Goal: Task Accomplishment & Management: Complete application form

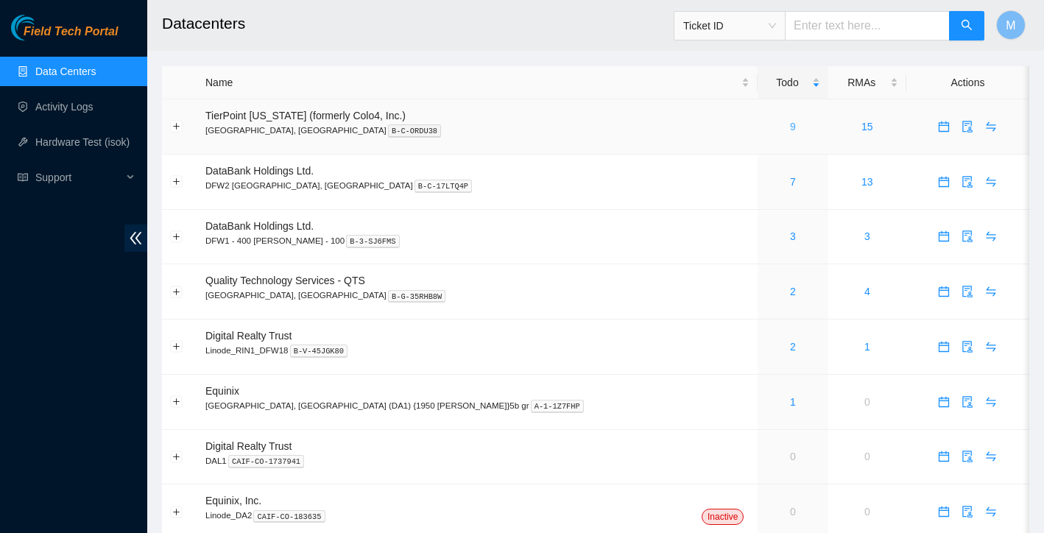
click at [790, 126] on link "9" at bounding box center [793, 127] width 6 height 12
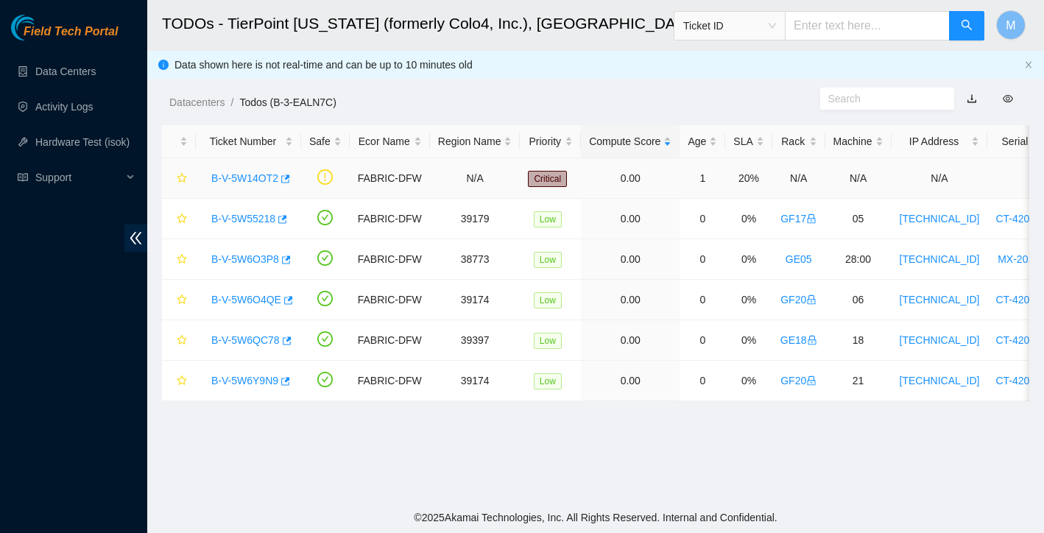
click at [244, 176] on link "B-V-5W14OT2" at bounding box center [244, 178] width 67 height 12
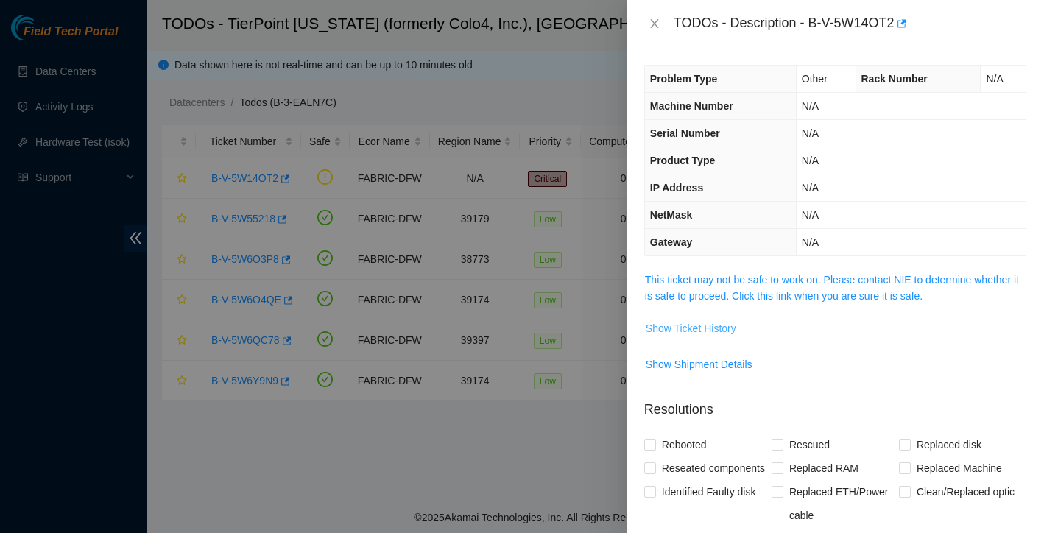
click at [690, 336] on button "Show Ticket History" at bounding box center [691, 329] width 92 height 24
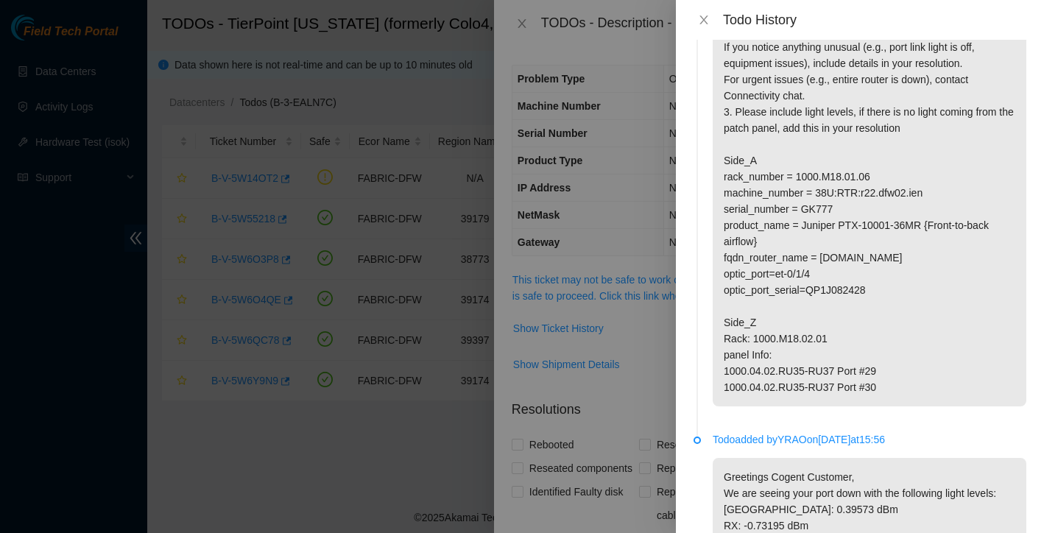
scroll to position [172, 0]
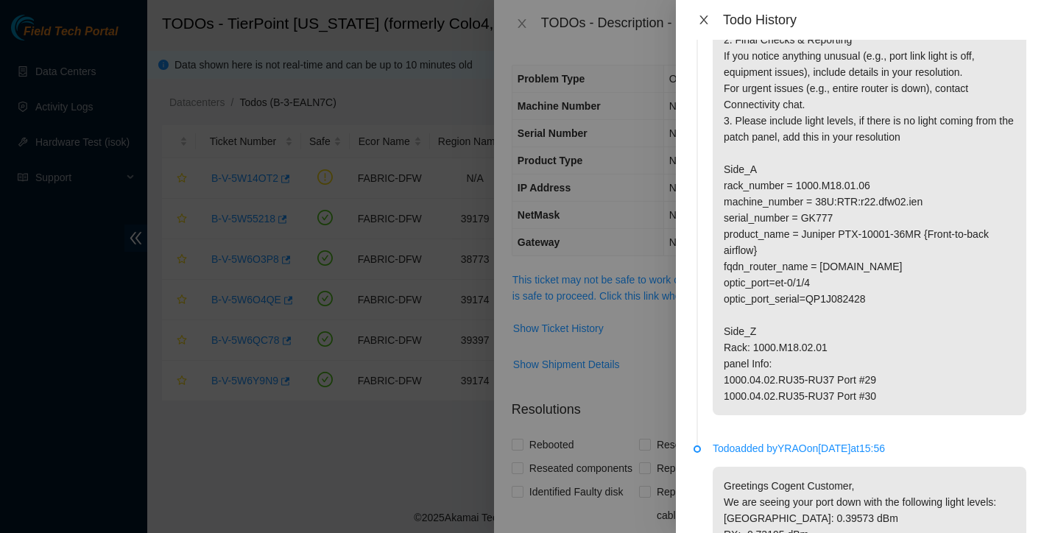
click at [705, 22] on icon "close" at bounding box center [703, 19] width 8 height 9
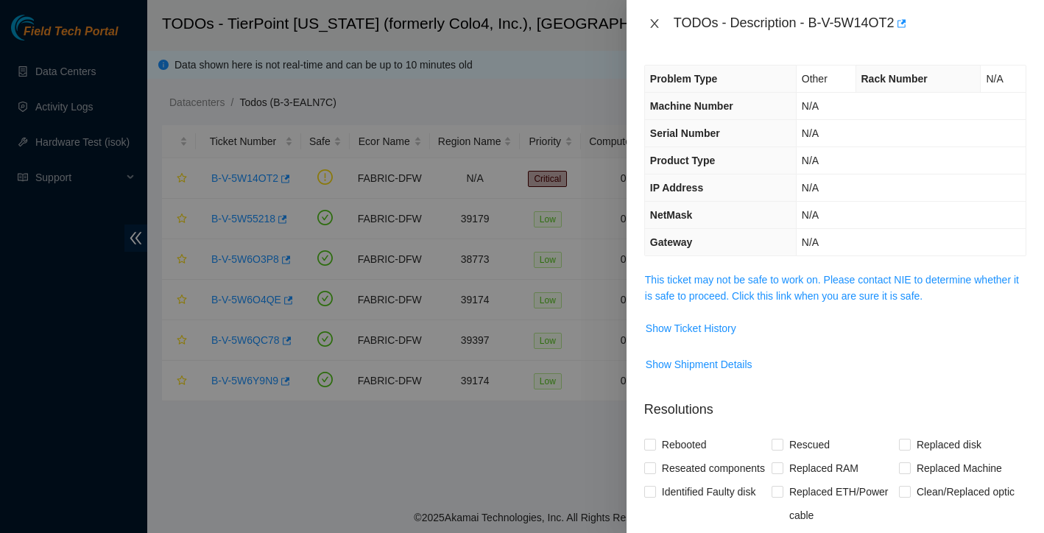
click at [652, 27] on icon "close" at bounding box center [655, 24] width 12 height 12
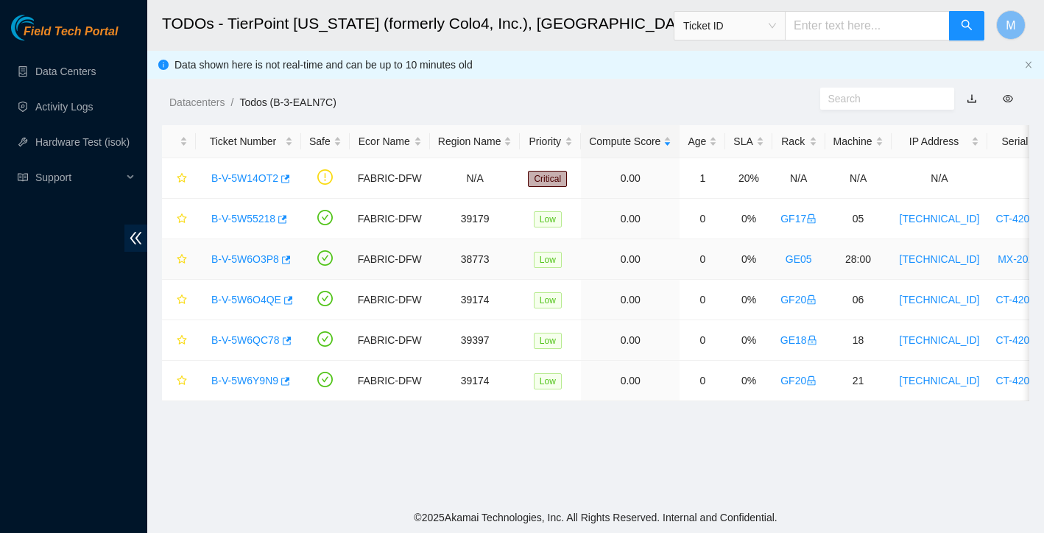
click at [266, 258] on link "B-V-5W6O3P8" at bounding box center [245, 259] width 68 height 12
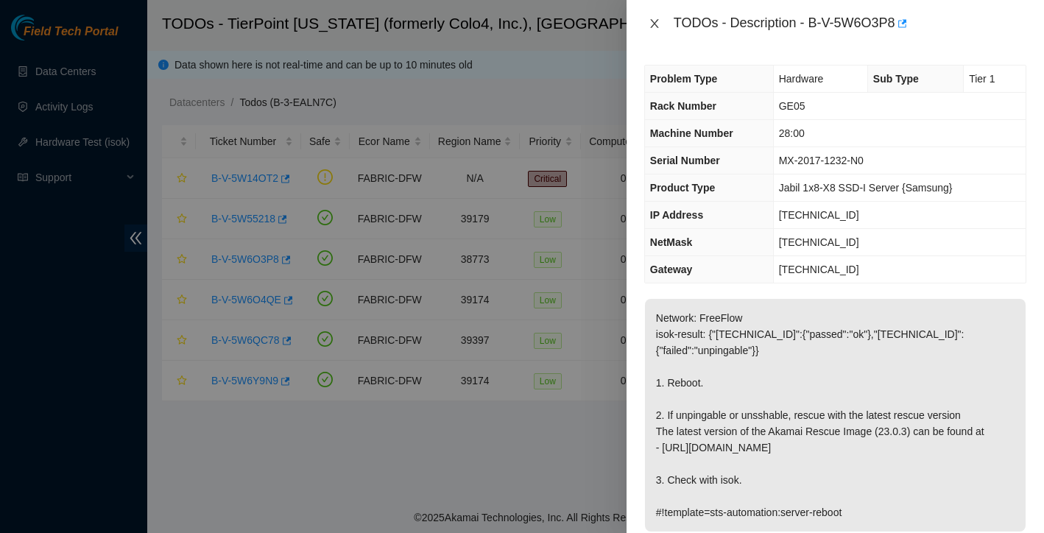
click at [655, 22] on icon "close" at bounding box center [654, 23] width 8 height 9
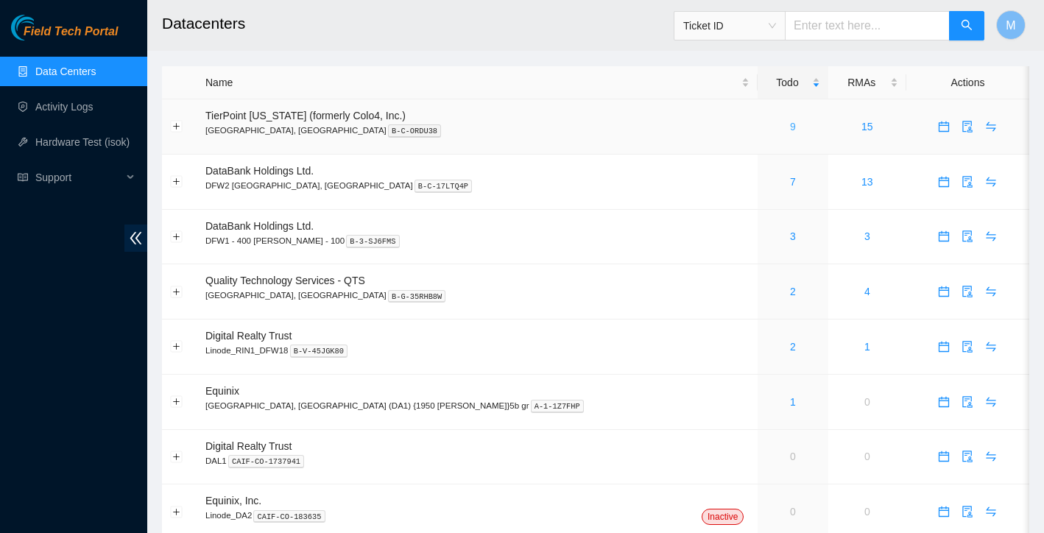
click at [790, 123] on link "9" at bounding box center [793, 127] width 6 height 12
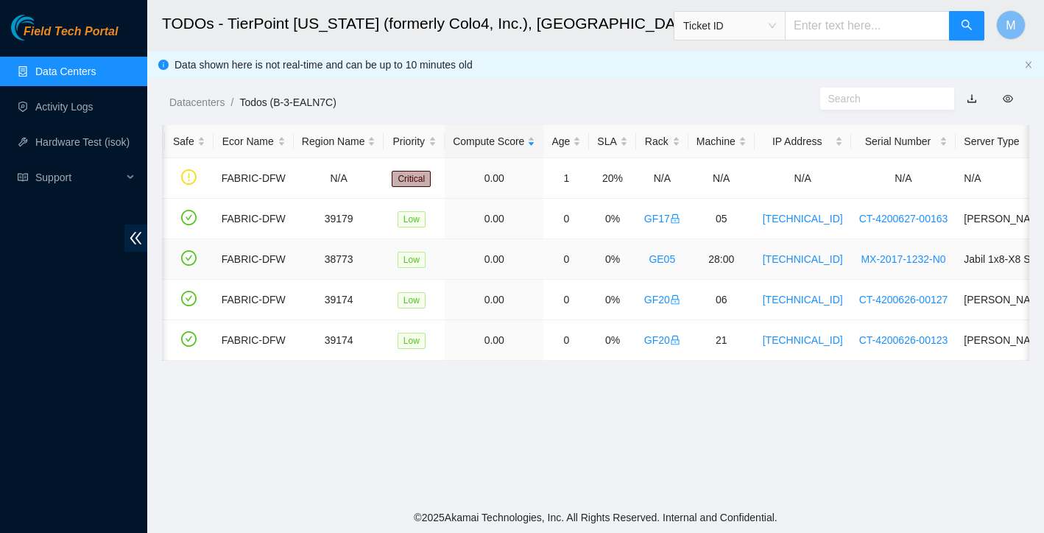
scroll to position [0, 139]
click at [695, 97] on ol "Datacenters / Todos (B-3-EALN7C) /" at bounding box center [494, 102] width 651 height 16
click at [361, 100] on ol "Datacenters / Todos (B-3-EALN7C) /" at bounding box center [494, 102] width 651 height 16
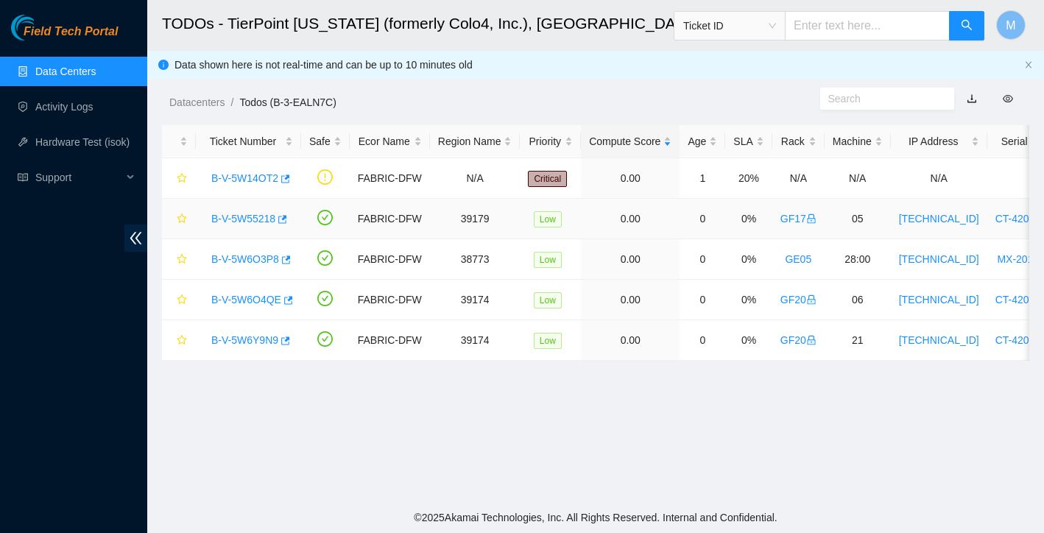
scroll to position [0, 0]
click at [253, 219] on link "B-V-5W55218" at bounding box center [243, 219] width 64 height 12
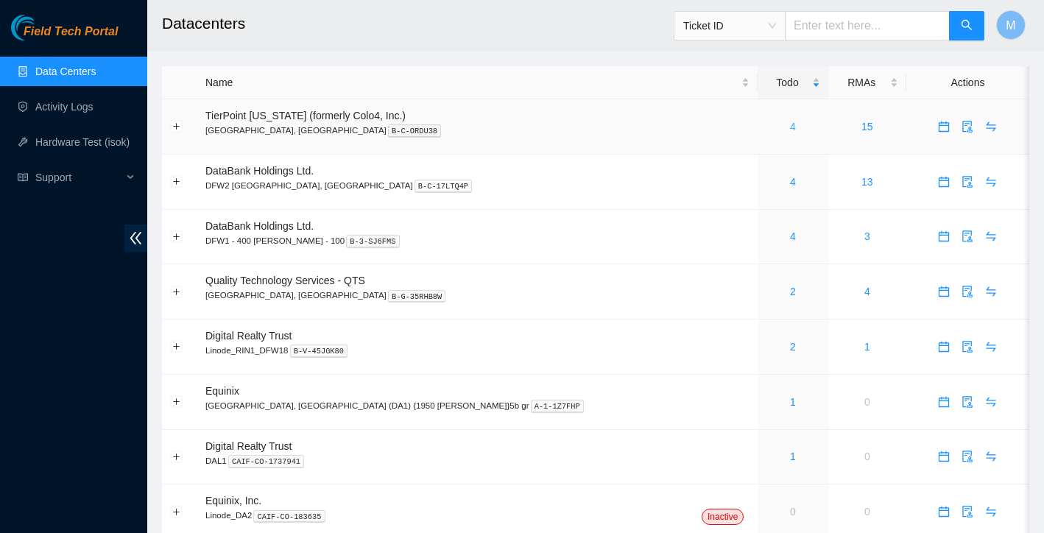
click at [790, 131] on link "4" at bounding box center [793, 127] width 6 height 12
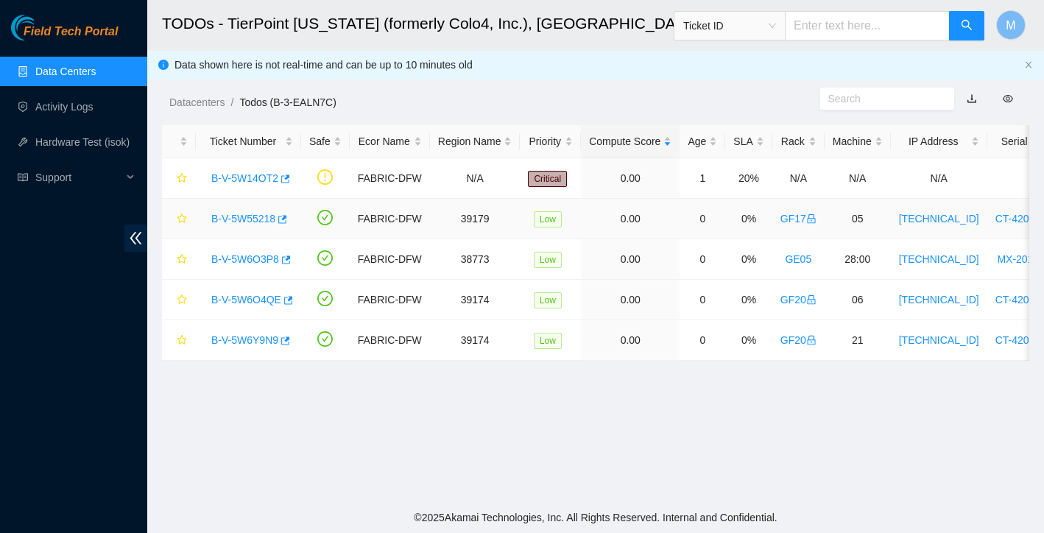
click at [247, 218] on link "B-V-5W55218" at bounding box center [243, 219] width 64 height 12
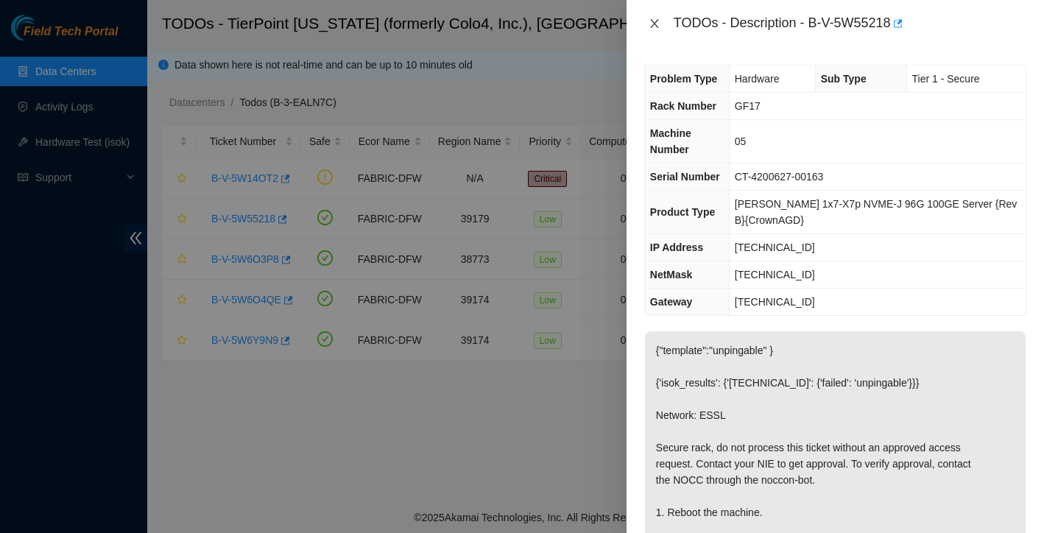
click at [651, 19] on icon "close" at bounding box center [654, 23] width 8 height 9
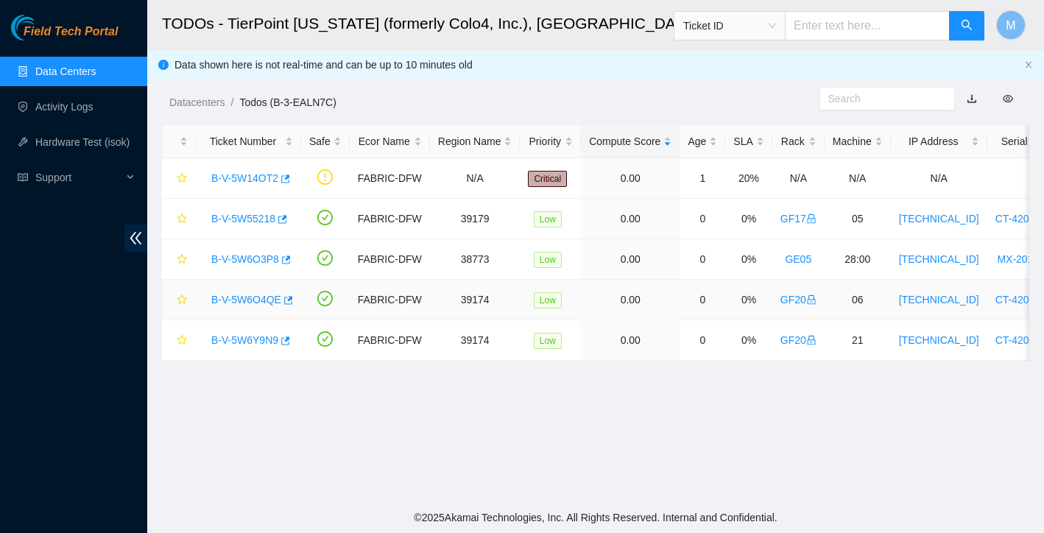
click at [261, 296] on link "B-V-5W6O4QE" at bounding box center [246, 300] width 70 height 12
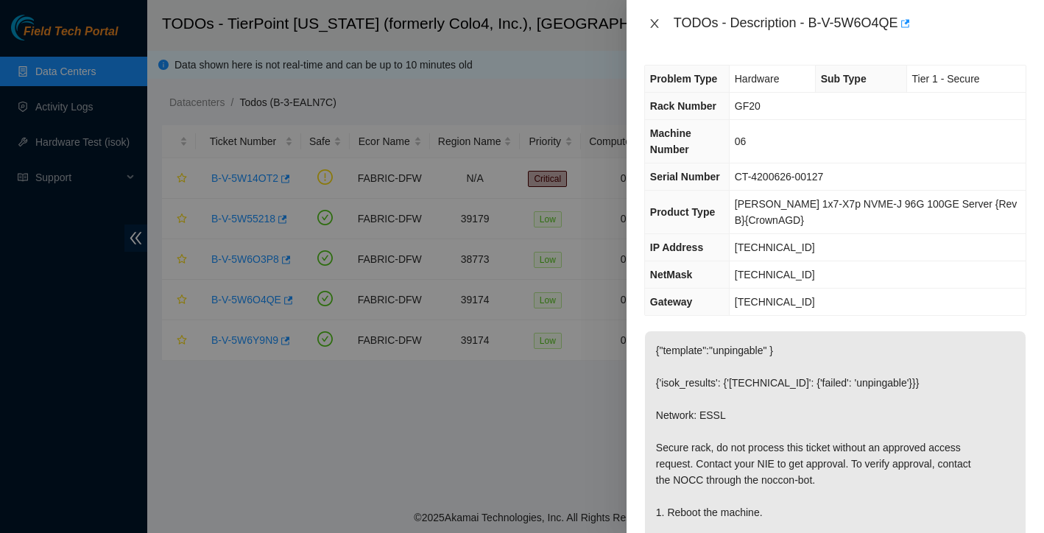
click at [657, 27] on icon "close" at bounding box center [654, 23] width 8 height 9
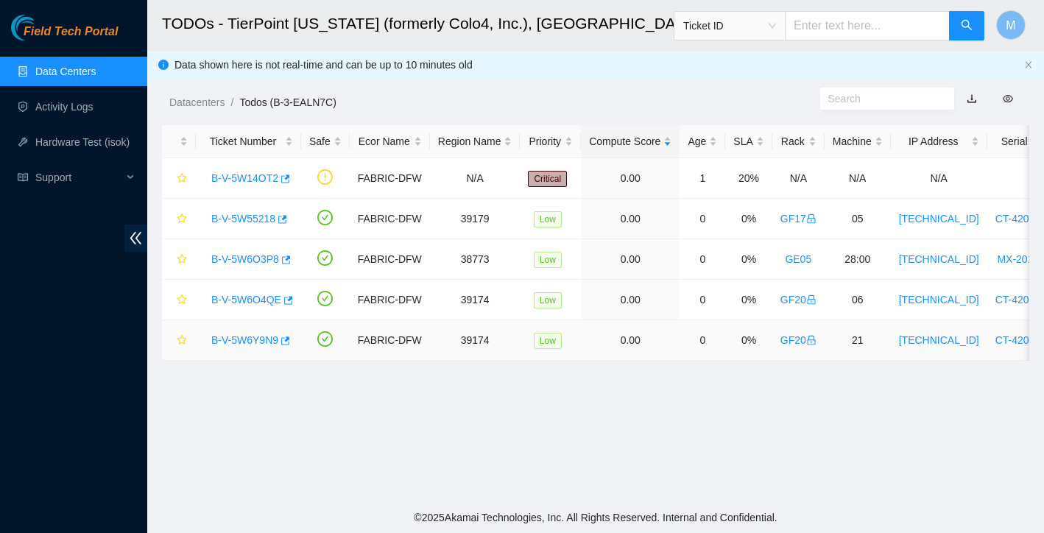
click at [261, 342] on link "B-V-5W6Y9N9" at bounding box center [244, 340] width 67 height 12
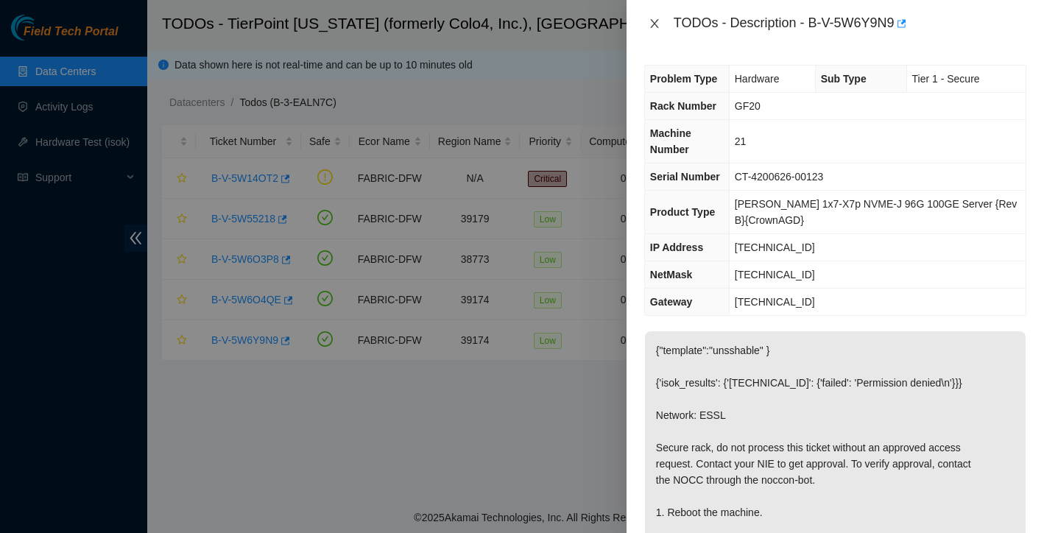
click at [655, 24] on icon "close" at bounding box center [654, 23] width 8 height 9
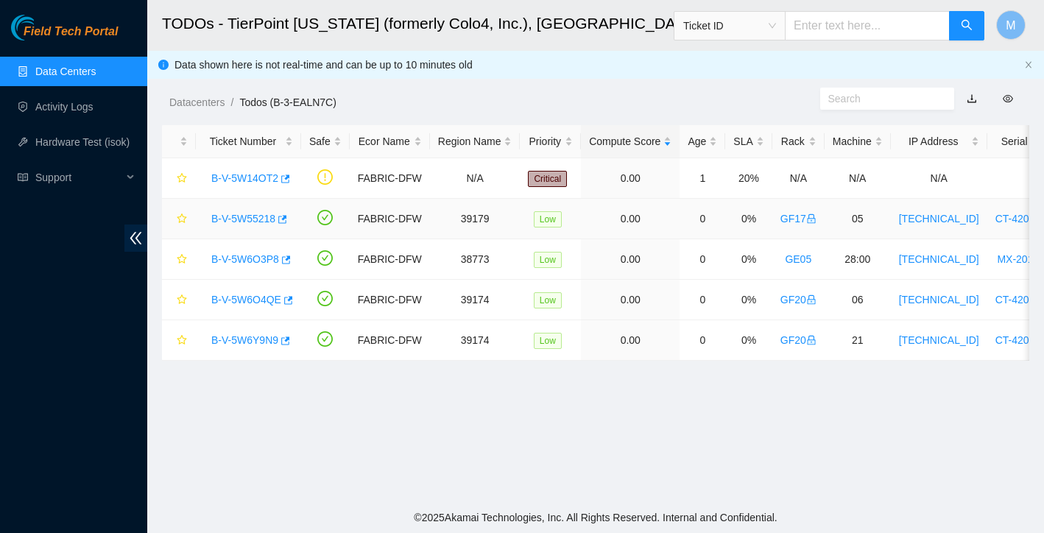
click at [251, 219] on link "B-V-5W55218" at bounding box center [243, 219] width 64 height 12
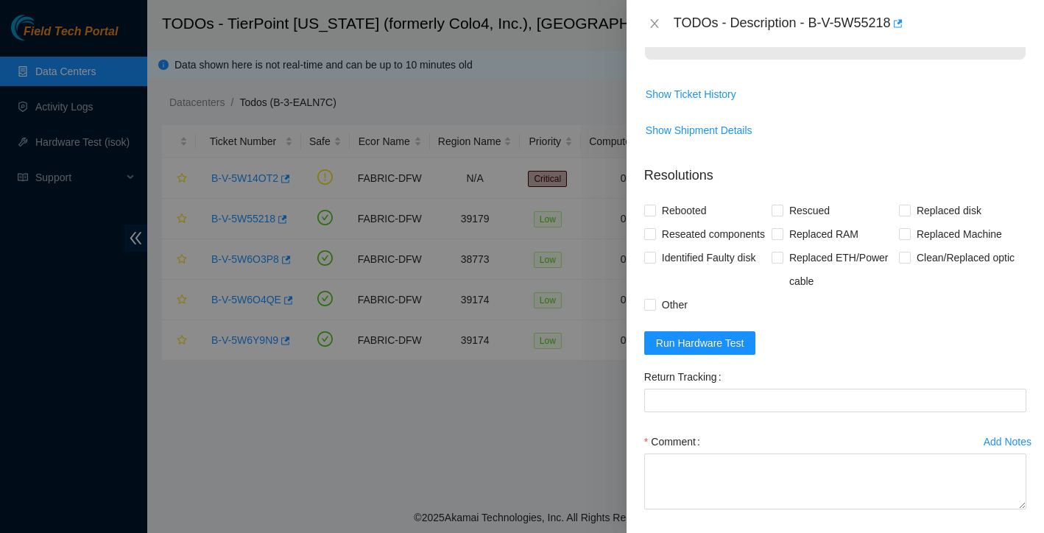
scroll to position [664, 0]
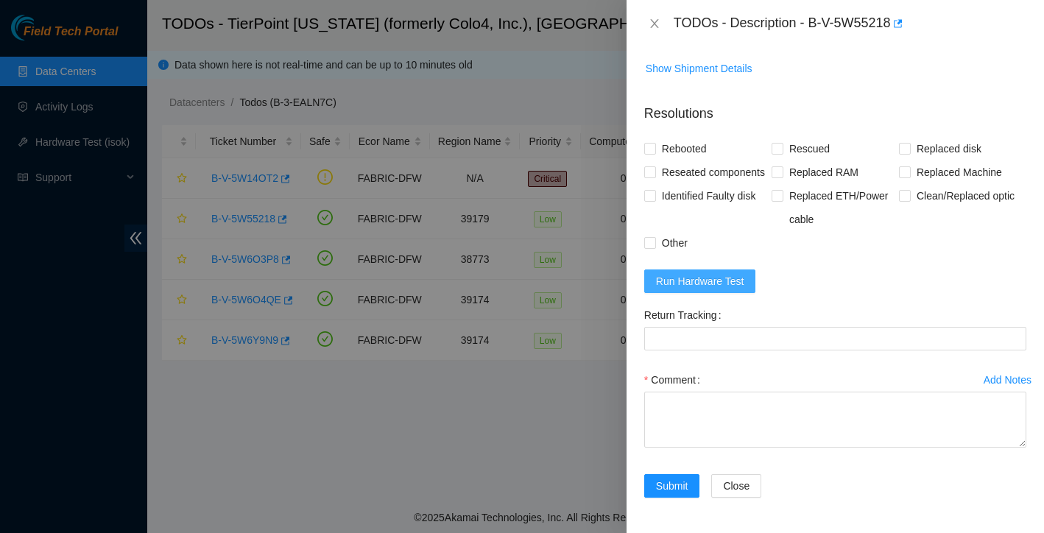
click at [726, 289] on span "Run Hardware Test" at bounding box center [700, 281] width 88 height 16
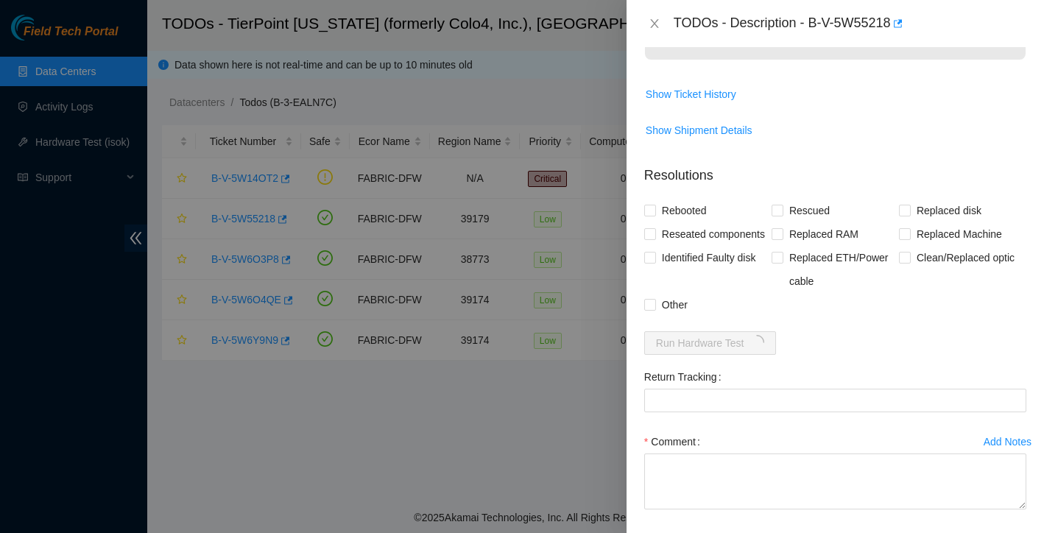
scroll to position [529, 0]
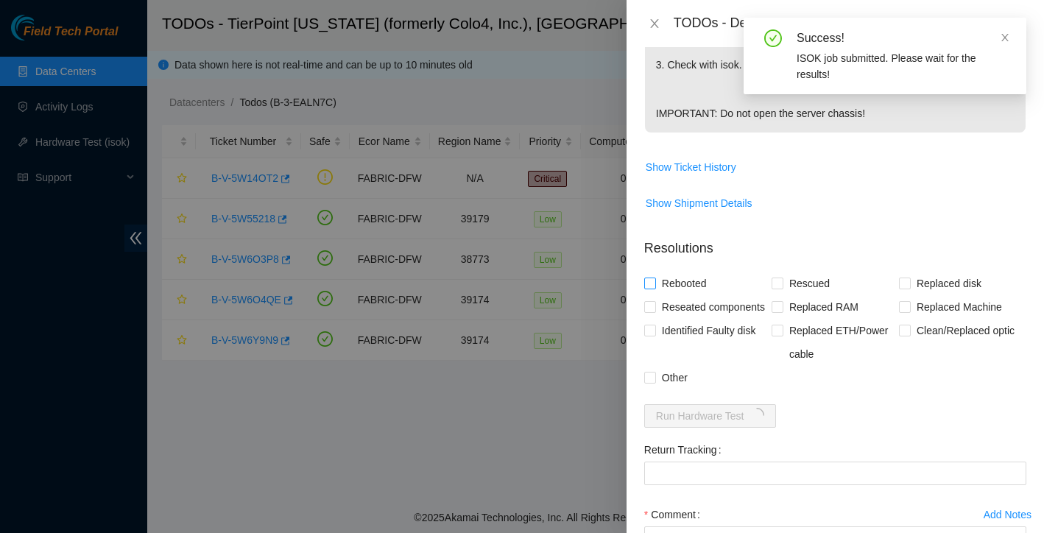
click at [650, 288] on input "Rebooted" at bounding box center [649, 283] width 10 height 10
checkbox input "true"
click at [776, 288] on input "Rescued" at bounding box center [776, 283] width 10 height 10
checkbox input "true"
click at [649, 384] on span at bounding box center [650, 378] width 12 height 12
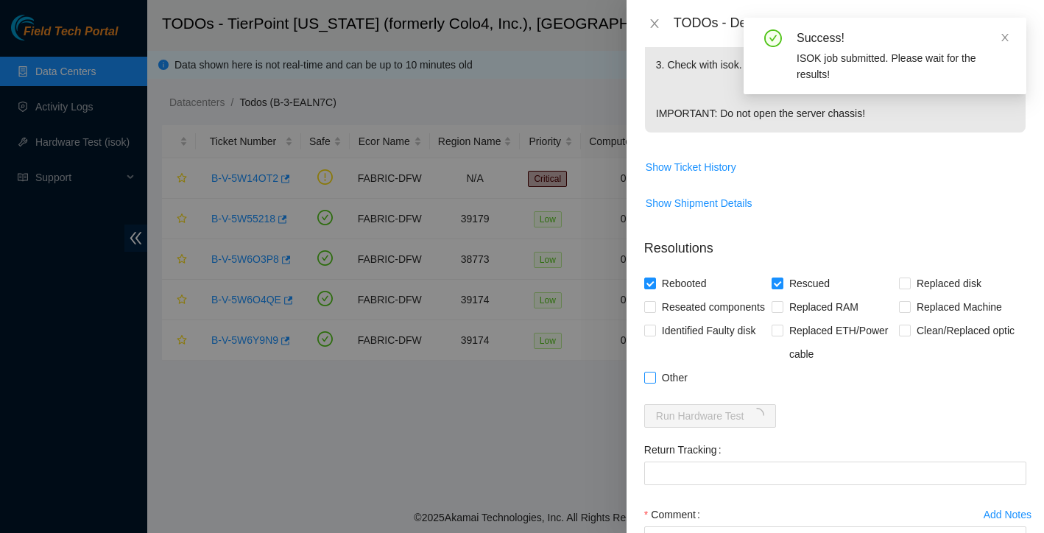
click at [649, 382] on input "Other" at bounding box center [649, 377] width 10 height 10
checkbox input "true"
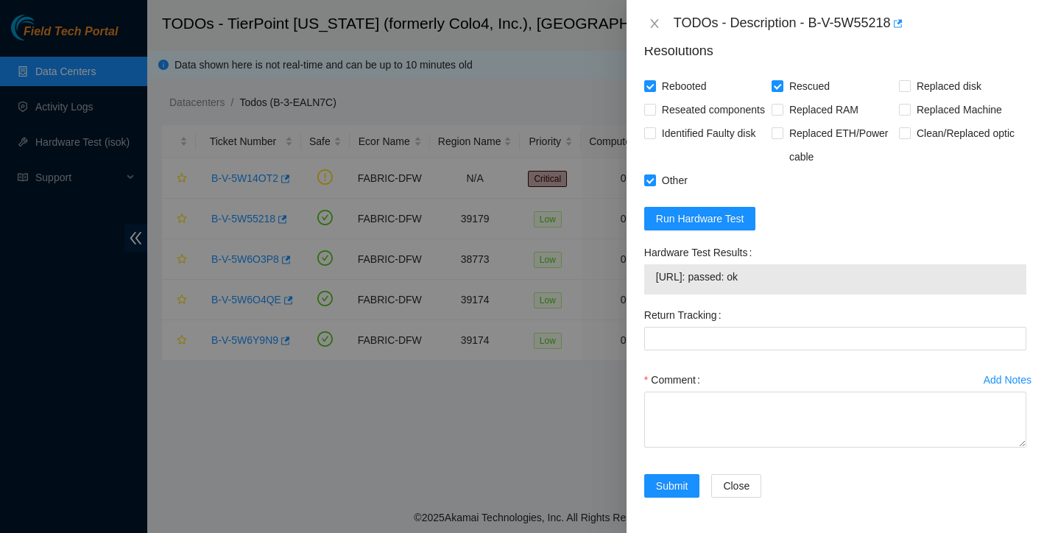
scroll to position [782, 0]
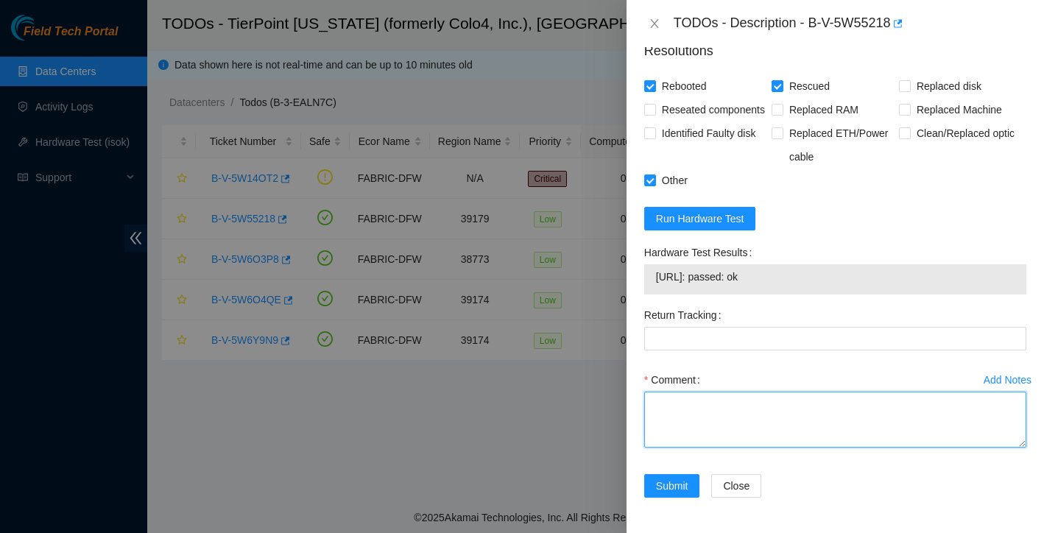
click at [794, 408] on textarea "Comment" at bounding box center [835, 420] width 382 height 56
type textarea "Found with no video rebooted rescued reconfigured Isok: Passing"
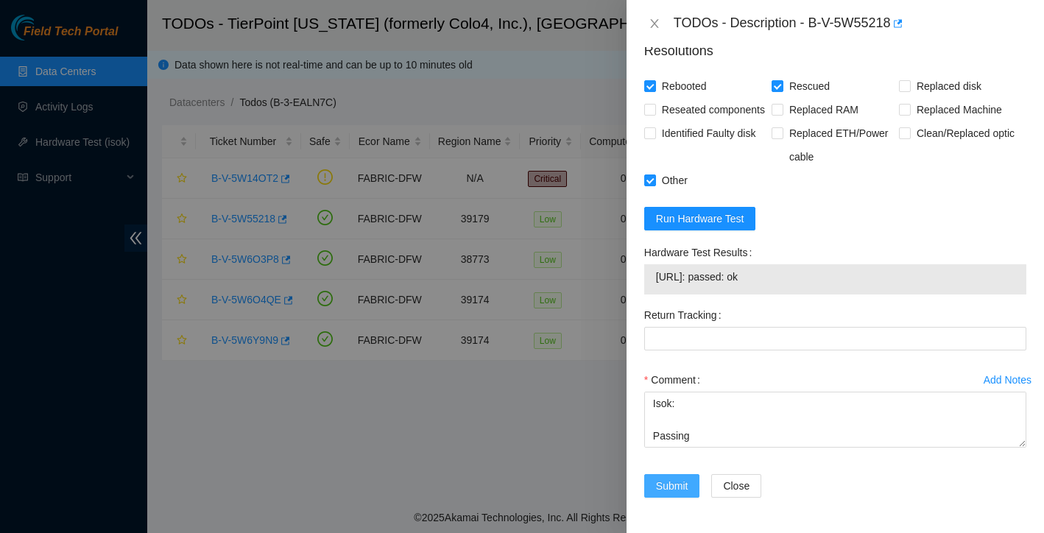
click at [674, 488] on span "Submit" at bounding box center [672, 486] width 32 height 16
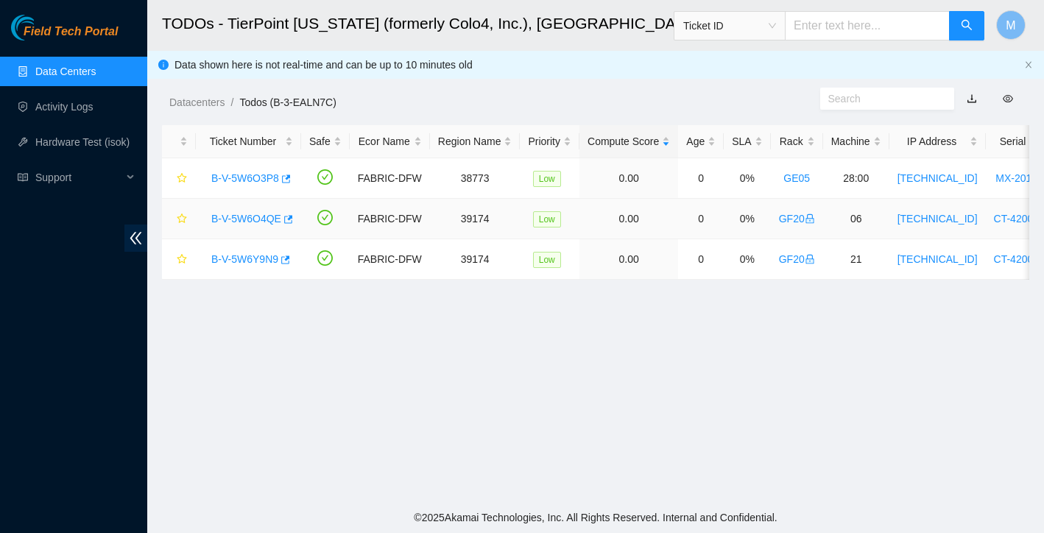
click at [263, 216] on link "B-V-5W6O4QE" at bounding box center [246, 219] width 70 height 12
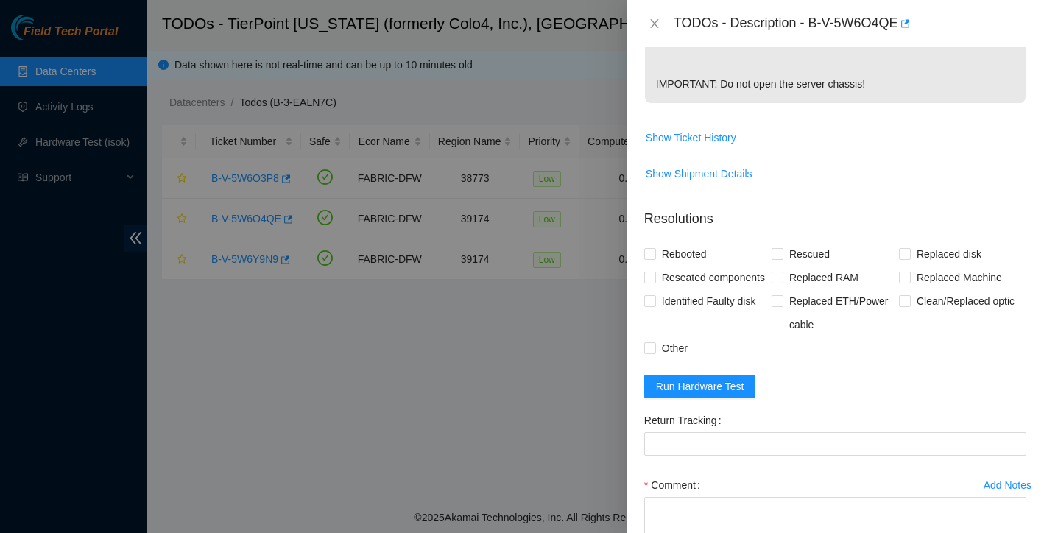
scroll to position [578, 0]
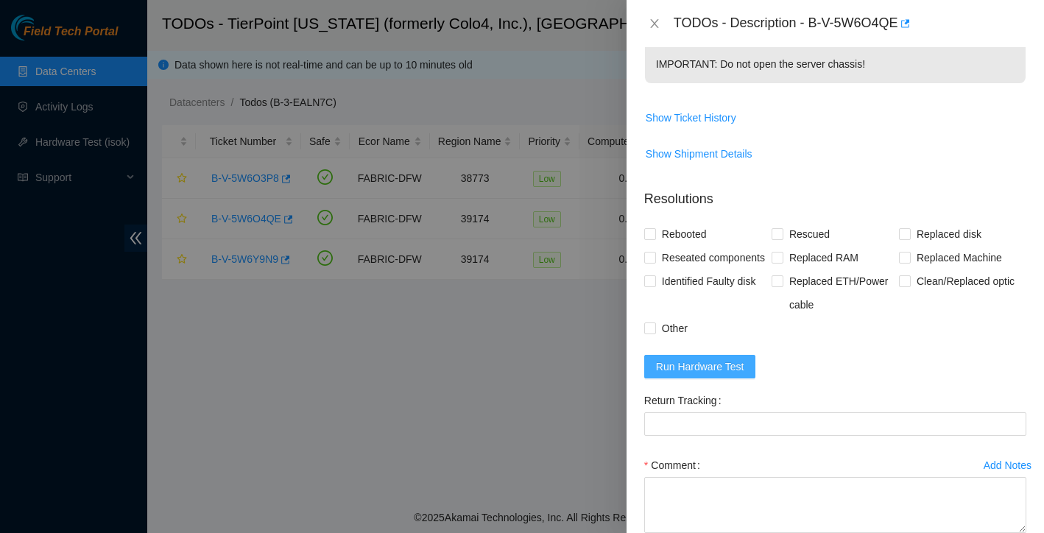
click at [664, 375] on span "Run Hardware Test" at bounding box center [700, 366] width 88 height 16
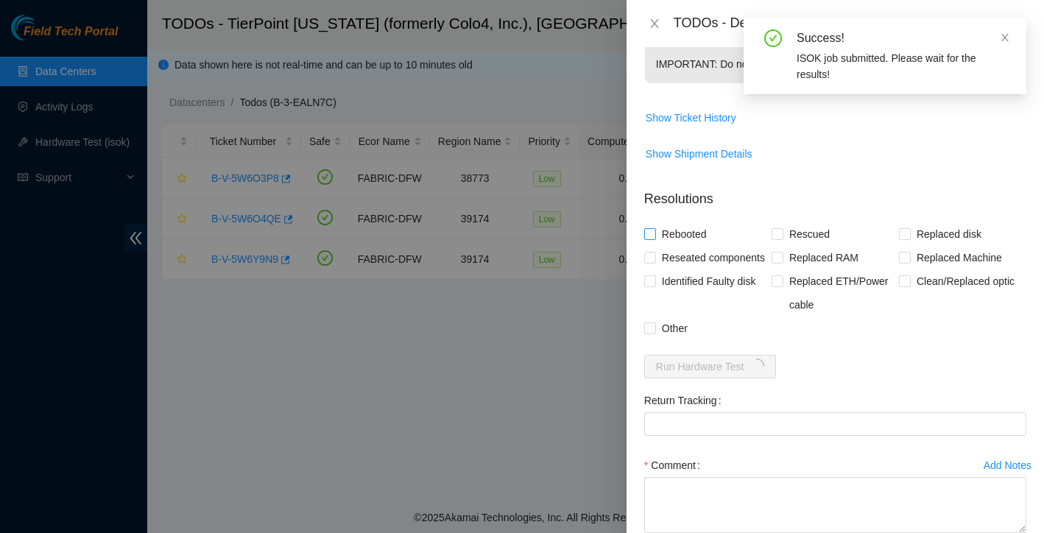
click at [650, 239] on input "Rebooted" at bounding box center [649, 233] width 10 height 10
checkbox input "true"
click at [776, 239] on input "Rescued" at bounding box center [776, 233] width 10 height 10
checkbox input "true"
click at [645, 340] on label "Other" at bounding box center [668, 329] width 49 height 24
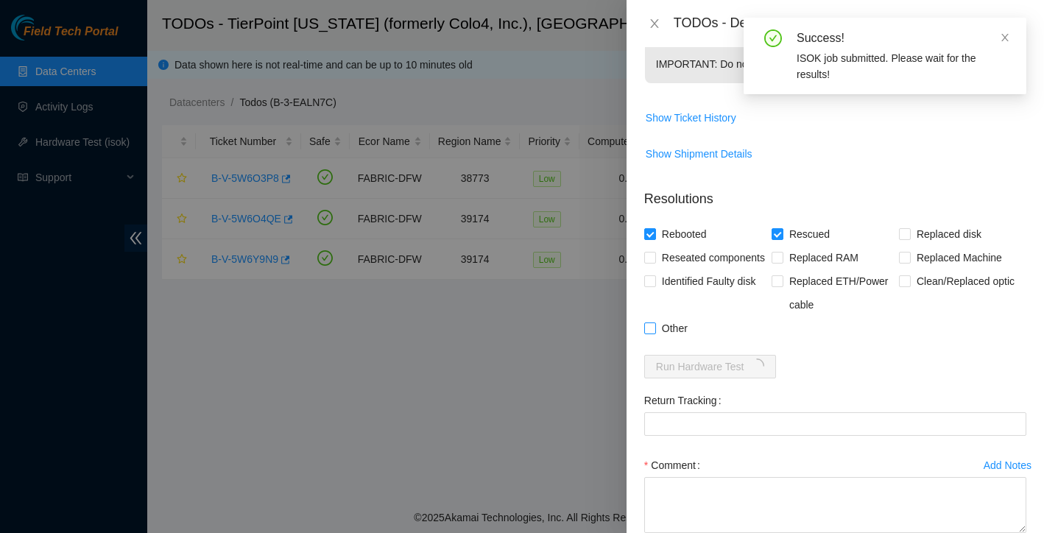
click at [645, 333] on input "Other" at bounding box center [649, 327] width 10 height 10
checkbox input "true"
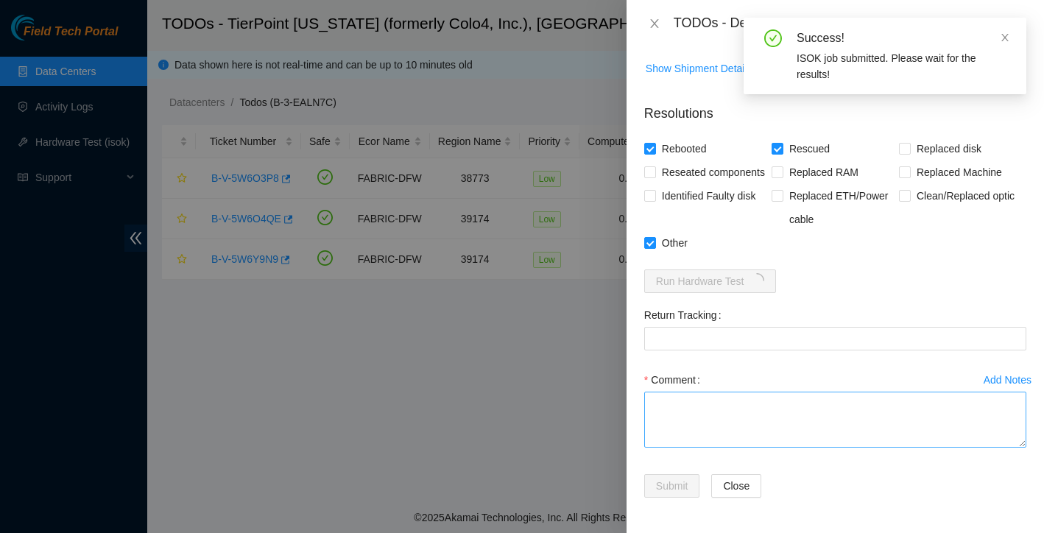
scroll to position [719, 0]
click at [687, 433] on textarea "Comment" at bounding box center [835, 420] width 382 height 56
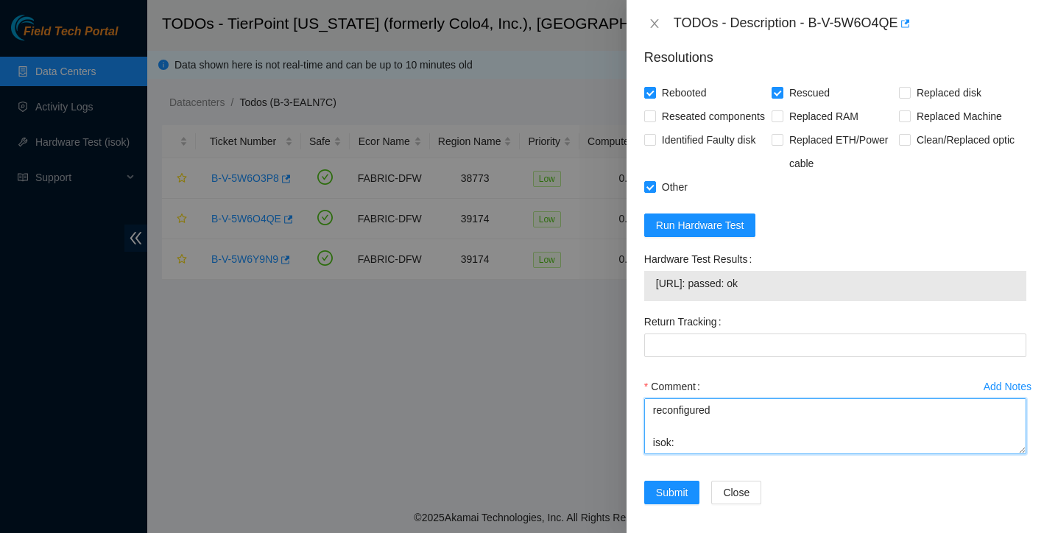
scroll to position [124, 0]
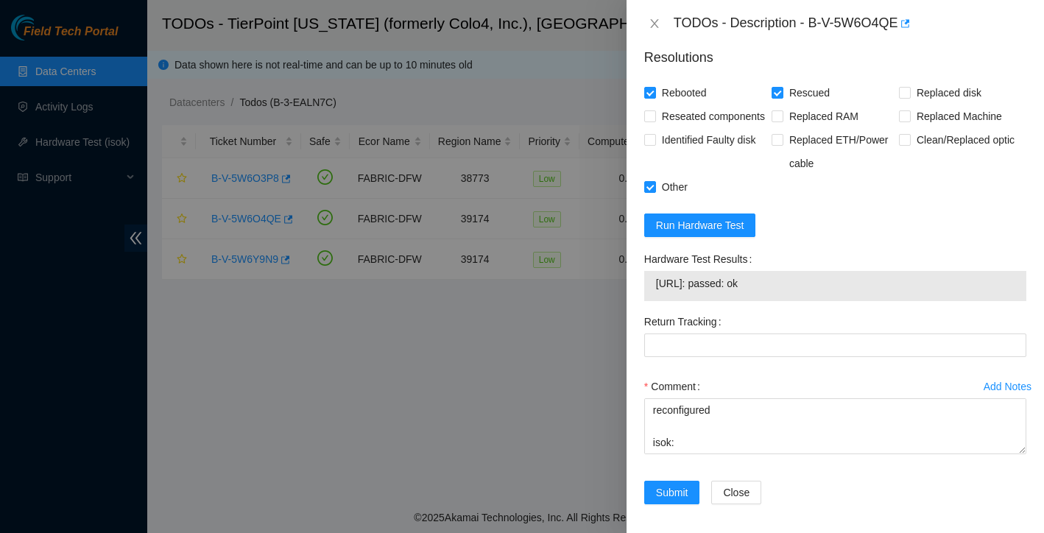
drag, startPoint x: 655, startPoint y: 339, endPoint x: 802, endPoint y: 341, distance: 146.5
click at [802, 292] on span "23.47.58.137: passed: ok" at bounding box center [835, 283] width 358 height 16
copy span "23.47.58.137: passed: ok"
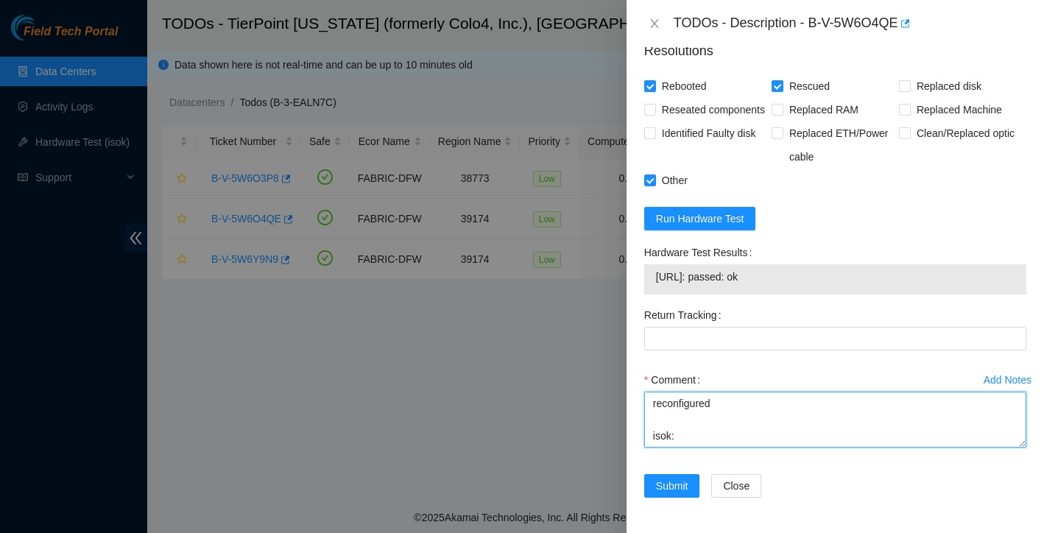
click at [669, 445] on textarea "found with no errors on screen rebooted rescued reconfigured isok:" at bounding box center [835, 420] width 382 height 56
paste textarea "23.47.58.137: passed: ok"
type textarea "found with no errors on screen rebooted rescued reconfigured isok: 23.47.58.137…"
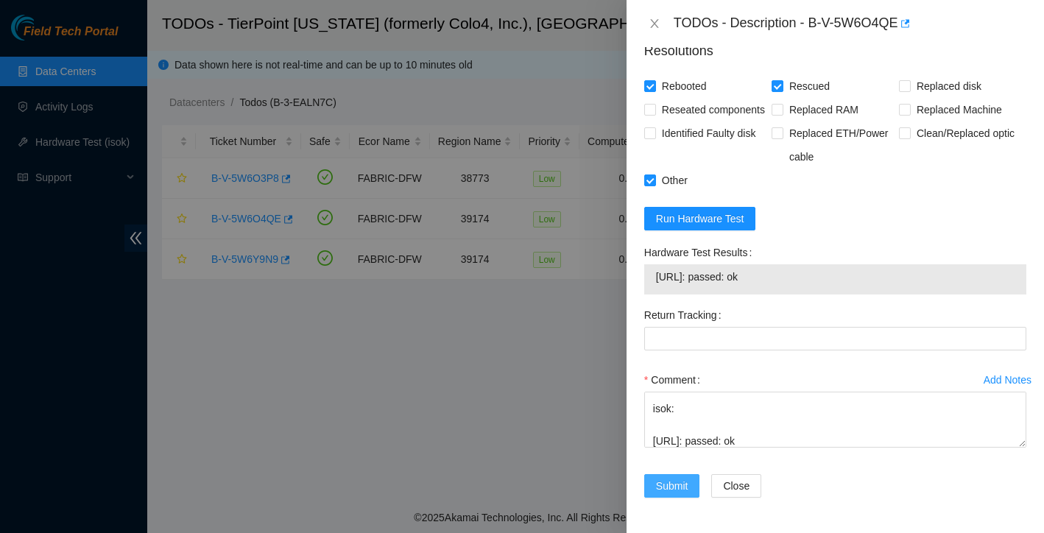
click at [681, 484] on span "Submit" at bounding box center [672, 486] width 32 height 16
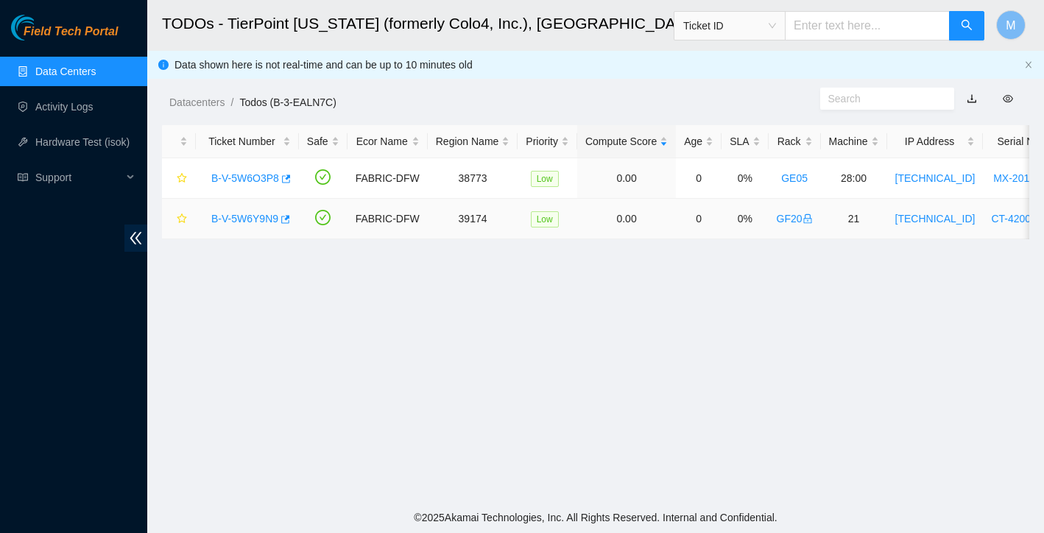
click at [237, 218] on link "B-V-5W6Y9N9" at bounding box center [244, 219] width 67 height 12
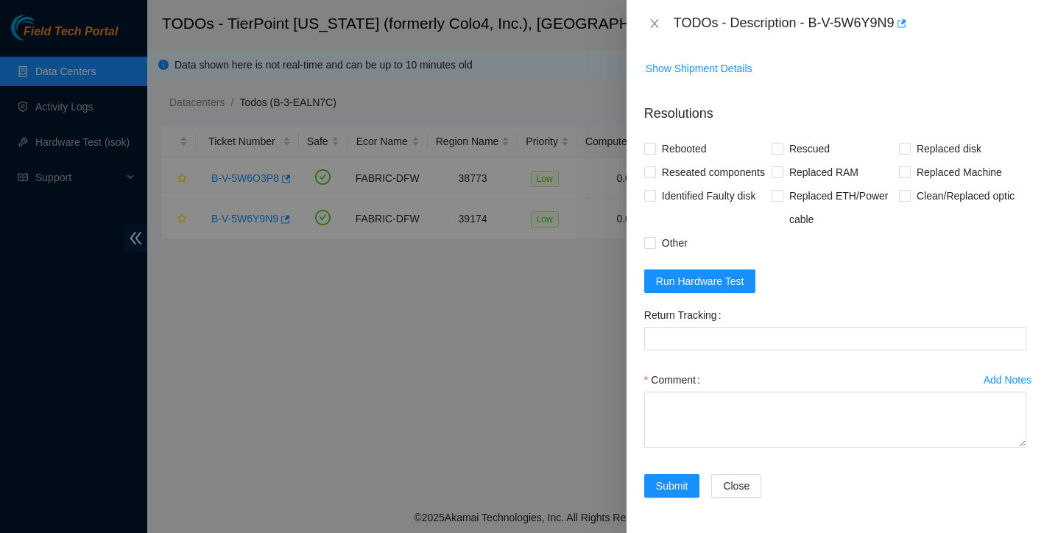
scroll to position [719, 0]
click at [702, 279] on span "Run Hardware Test" at bounding box center [700, 281] width 88 height 16
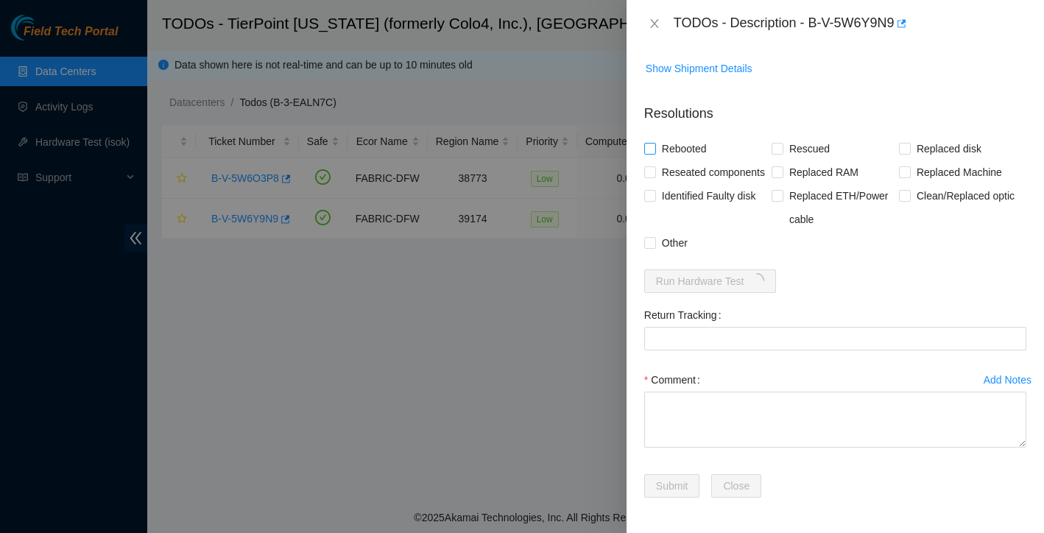
click at [649, 143] on input "Rebooted" at bounding box center [649, 148] width 10 height 10
checkbox input "true"
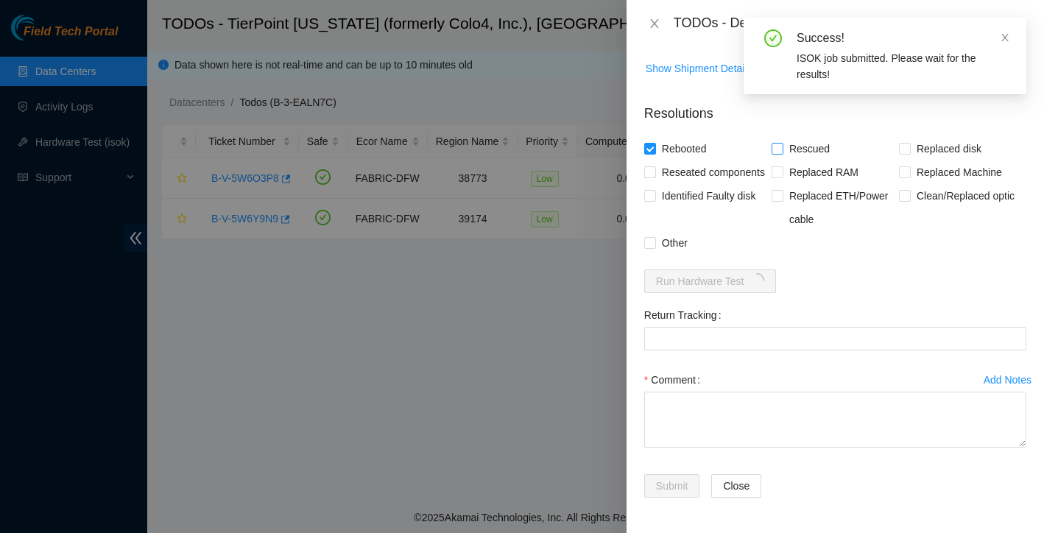
click at [778, 143] on input "Rescued" at bounding box center [776, 148] width 10 height 10
checkbox input "true"
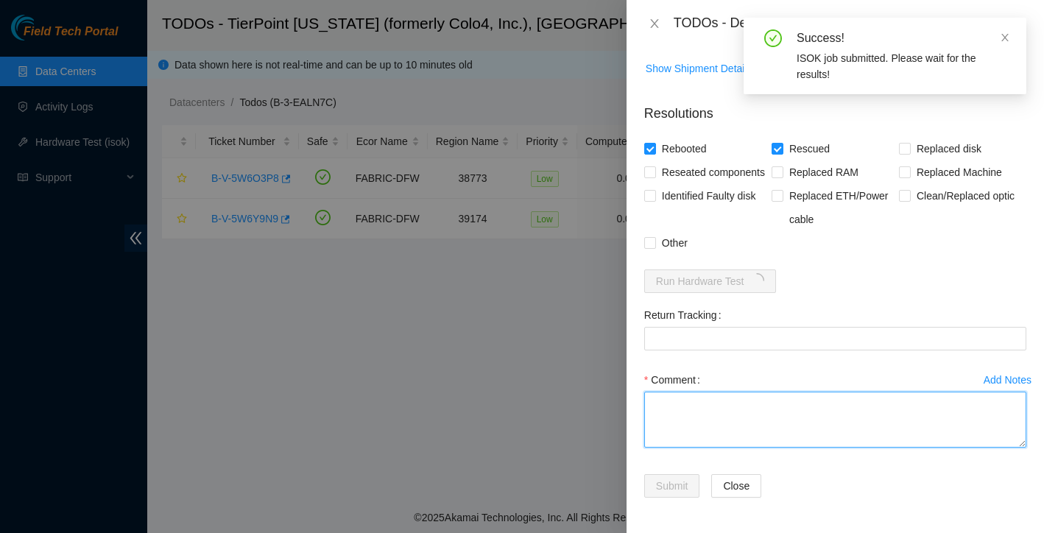
click at [677, 414] on textarea "Comment" at bounding box center [835, 420] width 382 height 56
type textarea "R"
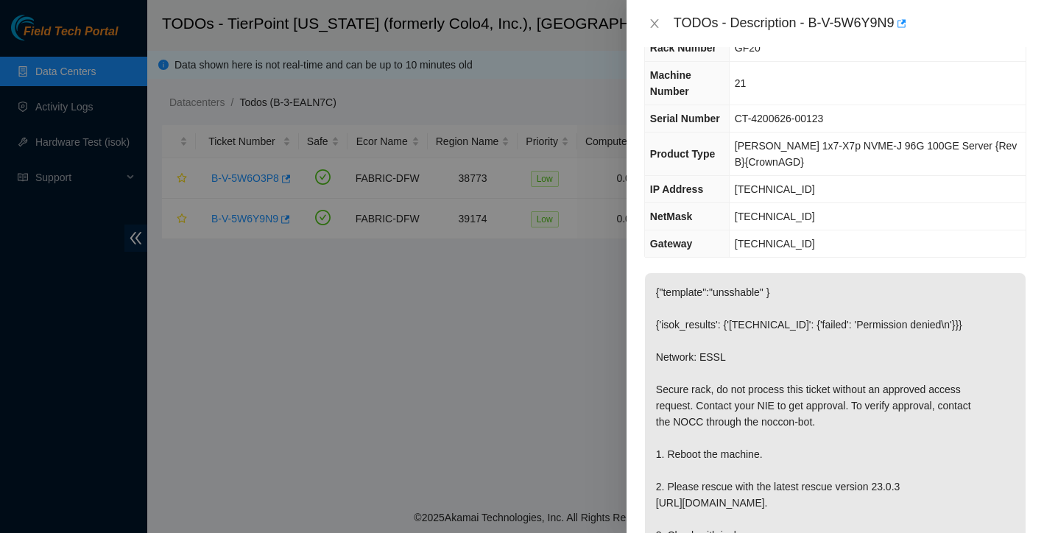
scroll to position [44, 0]
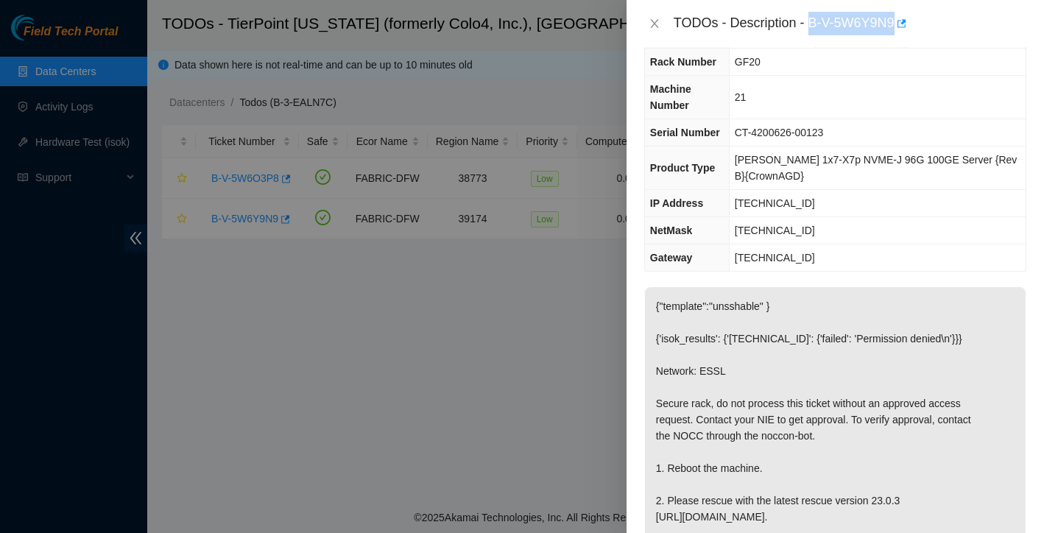
drag, startPoint x: 812, startPoint y: 27, endPoint x: 903, endPoint y: 21, distance: 90.8
click at [903, 21] on div "TODOs - Description - B-V-5W6Y9N9" at bounding box center [850, 24] width 353 height 24
copy div "B-V-5W6Y9N9"
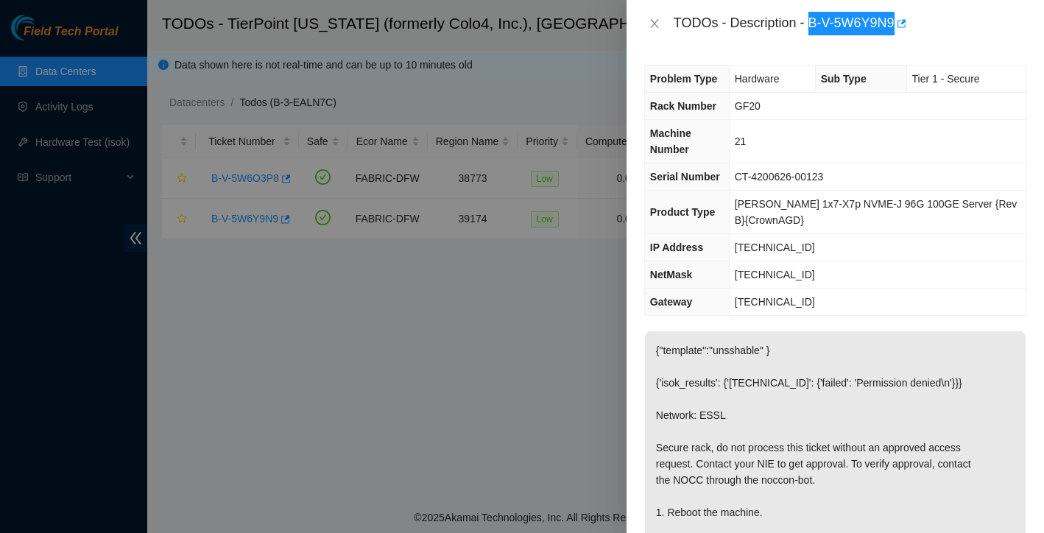
scroll to position [0, 0]
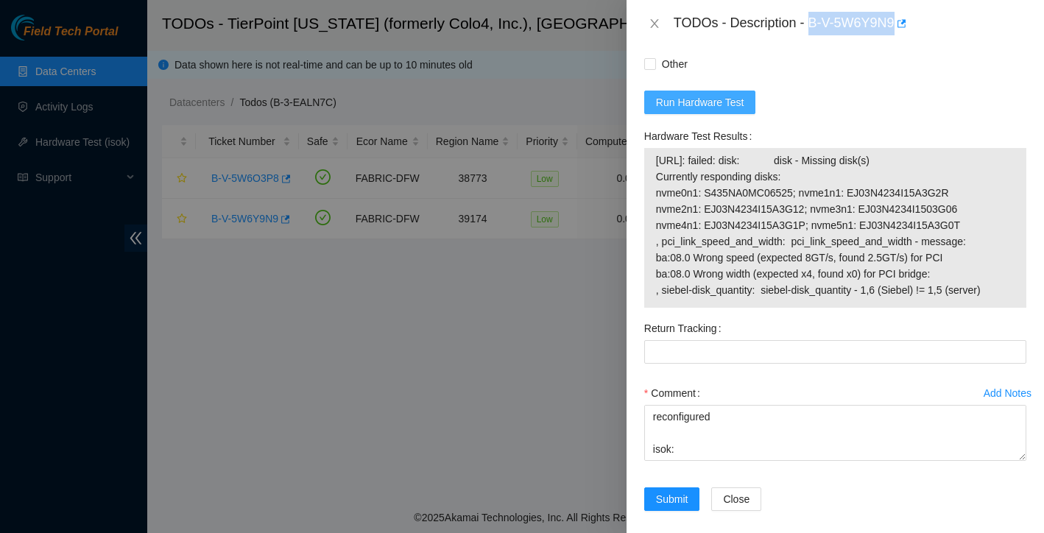
click at [730, 110] on span "Run Hardware Test" at bounding box center [700, 102] width 88 height 16
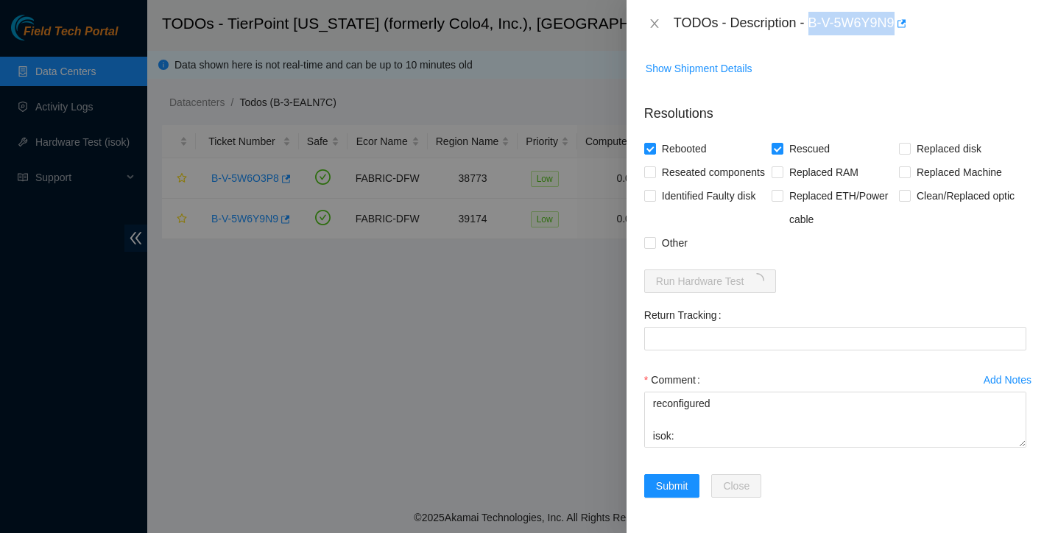
scroll to position [719, 0]
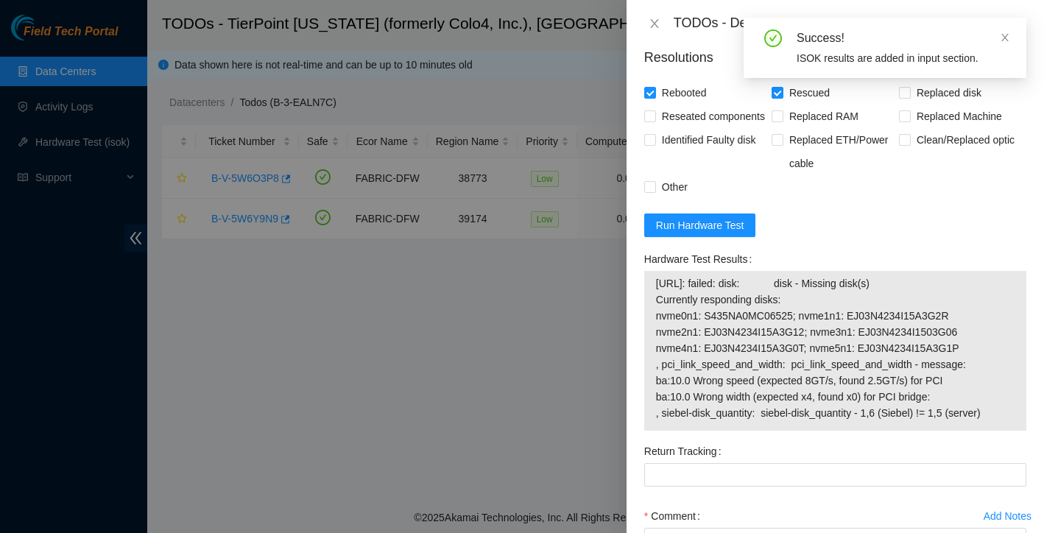
drag, startPoint x: 655, startPoint y: 341, endPoint x: 1000, endPoint y: 486, distance: 374.5
click at [1000, 431] on div "23.47.58.152: failed: disk: disk - Missing disk(s) Currently responding disks: …" at bounding box center [835, 351] width 382 height 160
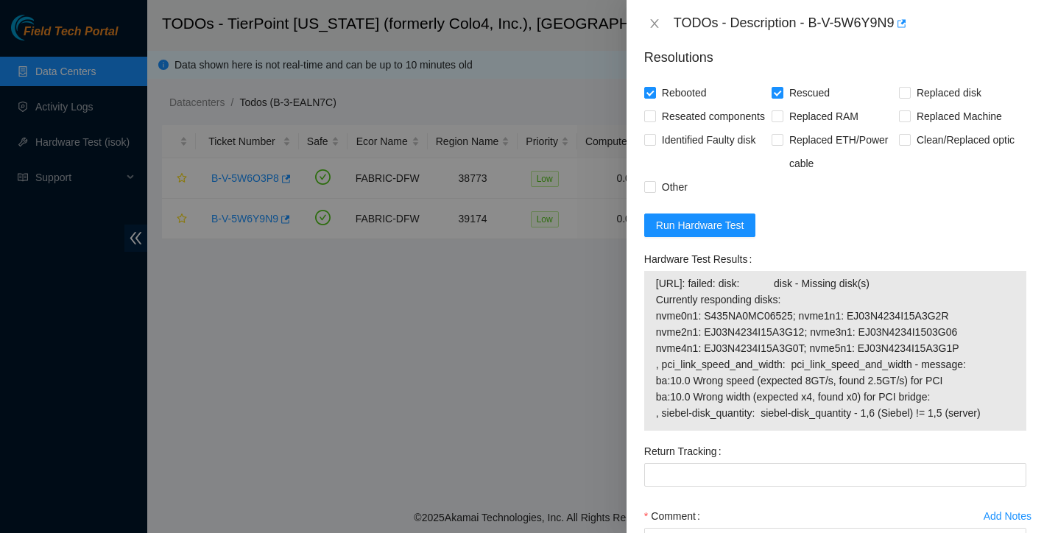
copy tbody
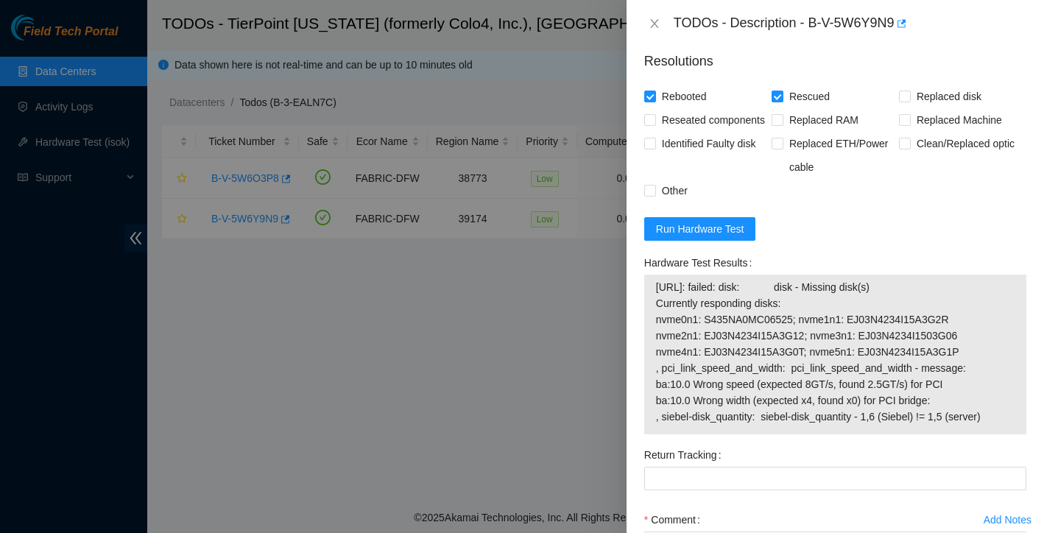
click at [524, 407] on div at bounding box center [522, 266] width 1044 height 533
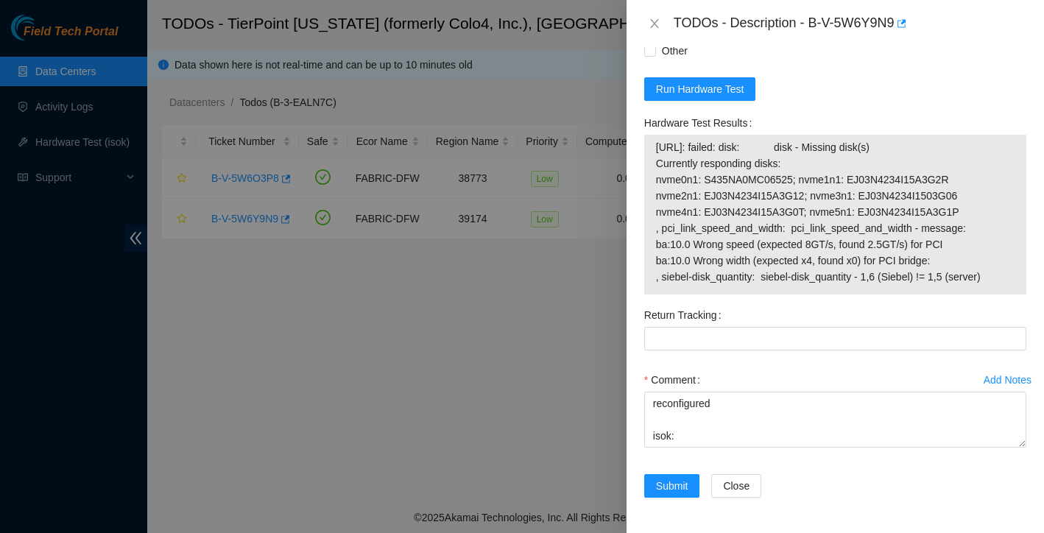
scroll to position [911, 0]
drag, startPoint x: 656, startPoint y: 141, endPoint x: 1005, endPoint y: 297, distance: 382.2
click at [1005, 297] on div "Hardware Test Results 23.47.58.152: failed: disk: disk - Missing disk(s) Curren…" at bounding box center [835, 207] width 394 height 192
copy tbody
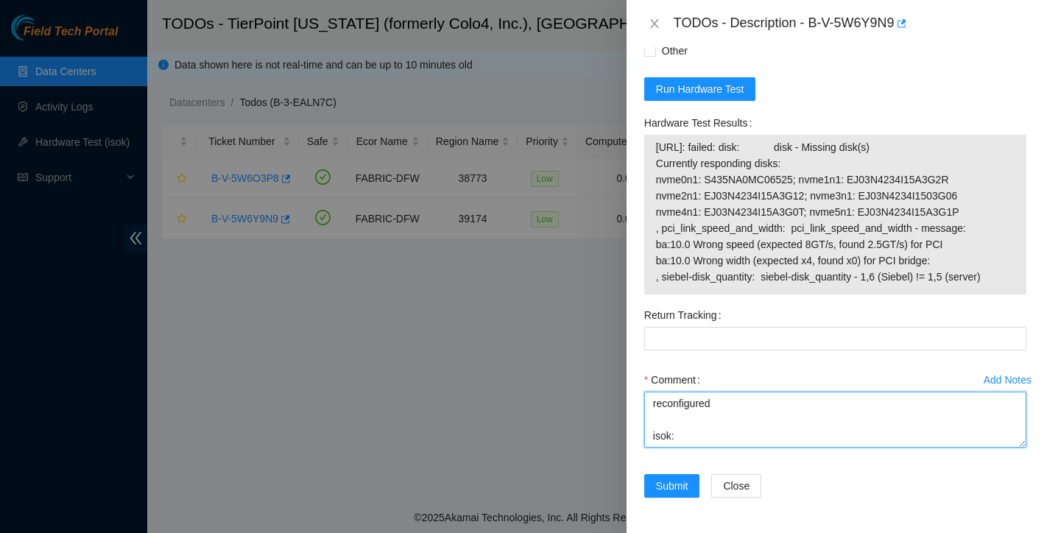
click at [720, 412] on textarea "Found locked up on IP screen rebooted rescued reconfigured isok:" at bounding box center [835, 420] width 382 height 56
paste textarea "23.47.58.152: failed: disk: disk - Missing disk(s) Currently responding disks: …"
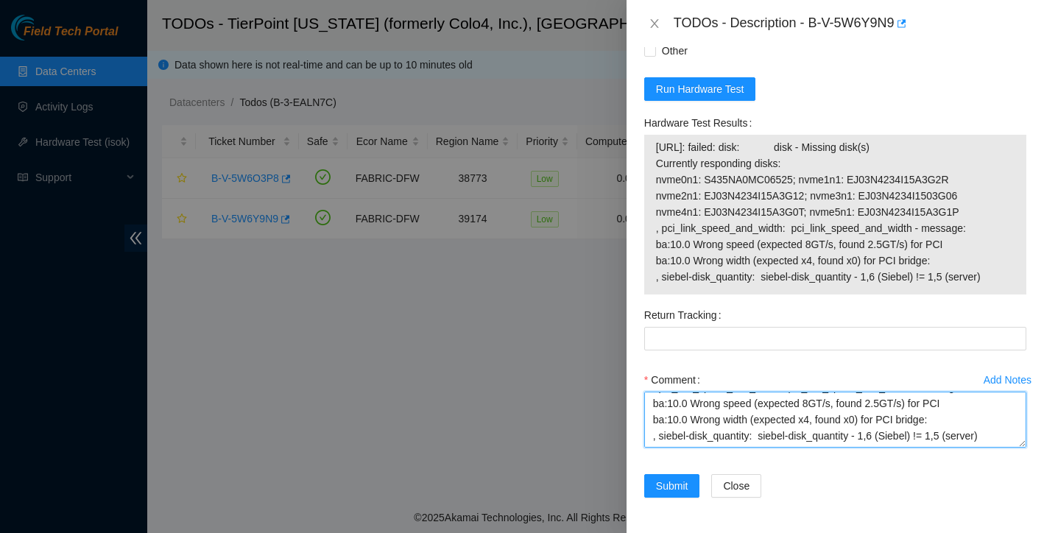
scroll to position [303, 0]
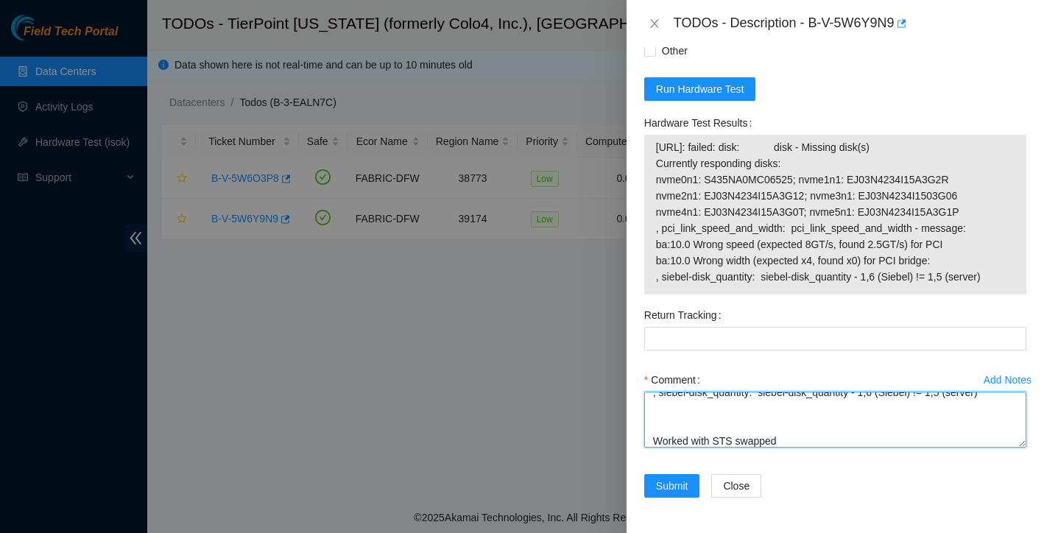
paste textarea "23.47.58.152: failed: disk: disk - Missing disk(s) Currently responding disks: …"
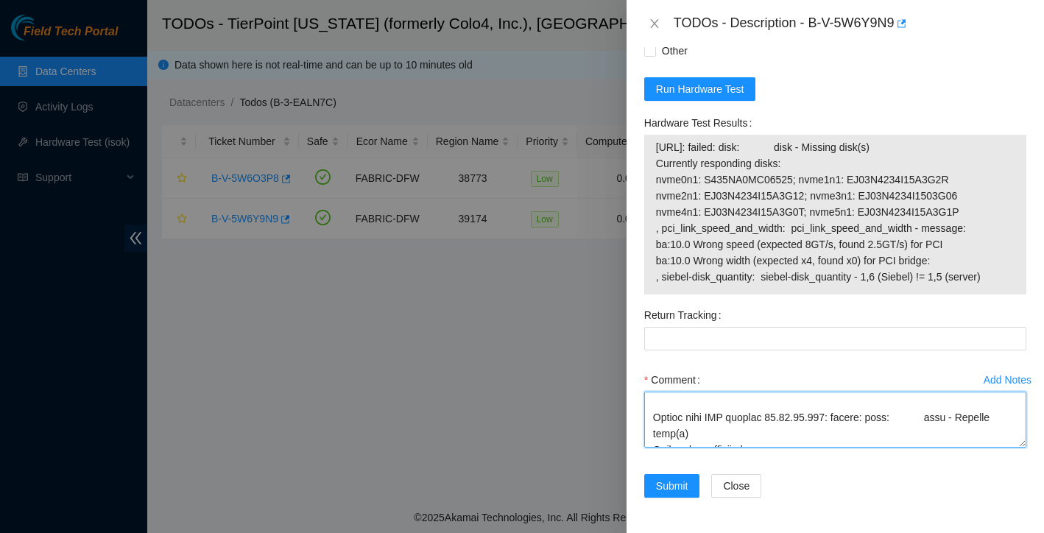
scroll to position [308, 0]
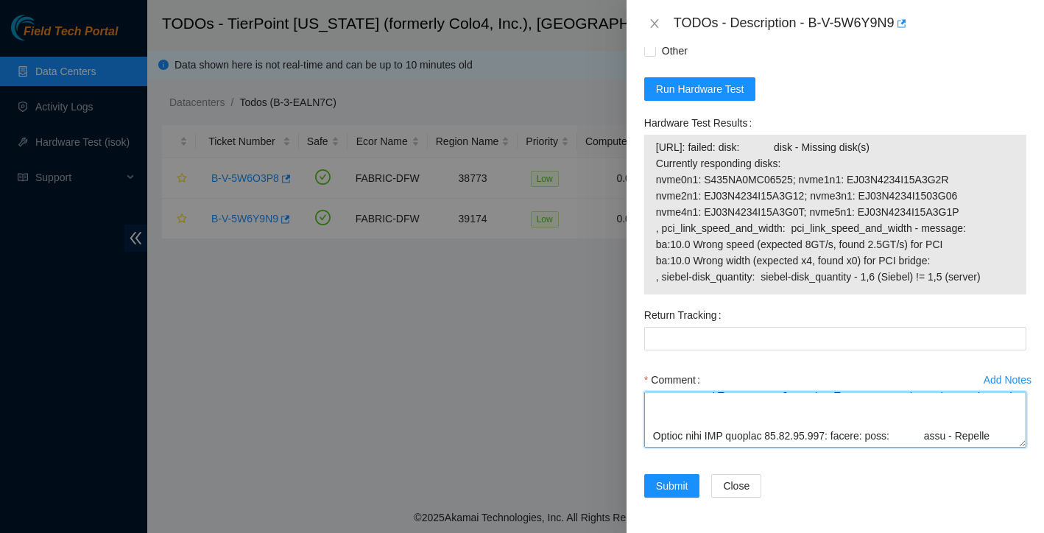
drag, startPoint x: 689, startPoint y: 425, endPoint x: 785, endPoint y: 436, distance: 96.3
click at [785, 436] on textarea "Comment" at bounding box center [835, 420] width 382 height 56
paste textarea "swap EJ03N4234|15A3G21 with EJ03N4234I15A3G0T"
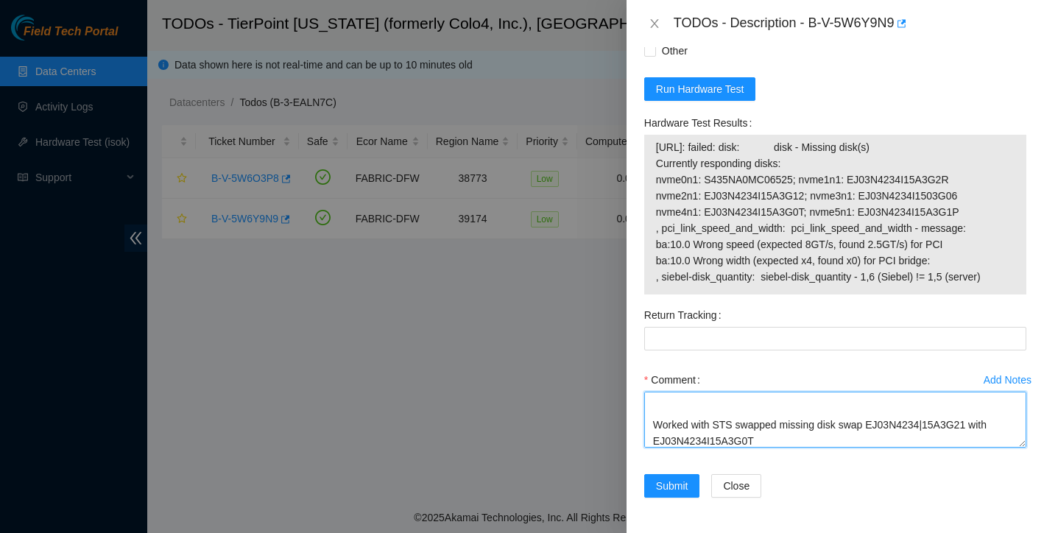
click at [871, 448] on textarea "Found locked up on IP screen rebooted rescued reconfigured isok: 23.47.58.152: …" at bounding box center [835, 420] width 382 height 56
click at [831, 448] on textarea "Found locked up on IP screen rebooted rescued reconfigured isok: 23.47.58.152: …" at bounding box center [835, 420] width 382 height 56
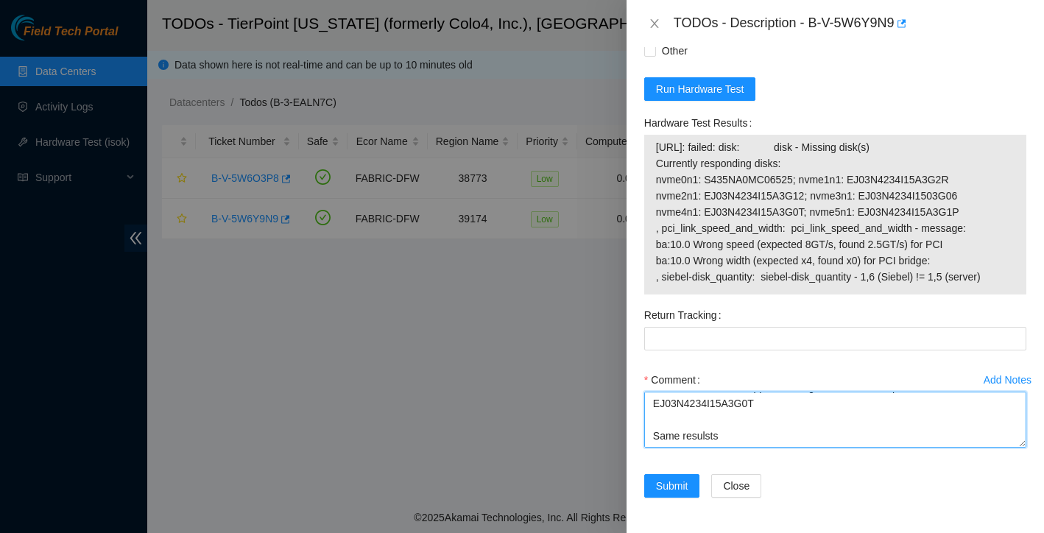
scroll to position [396, 0]
paste textarea "recommend RMA disk having SN: EJ03N4234|15A3G21"
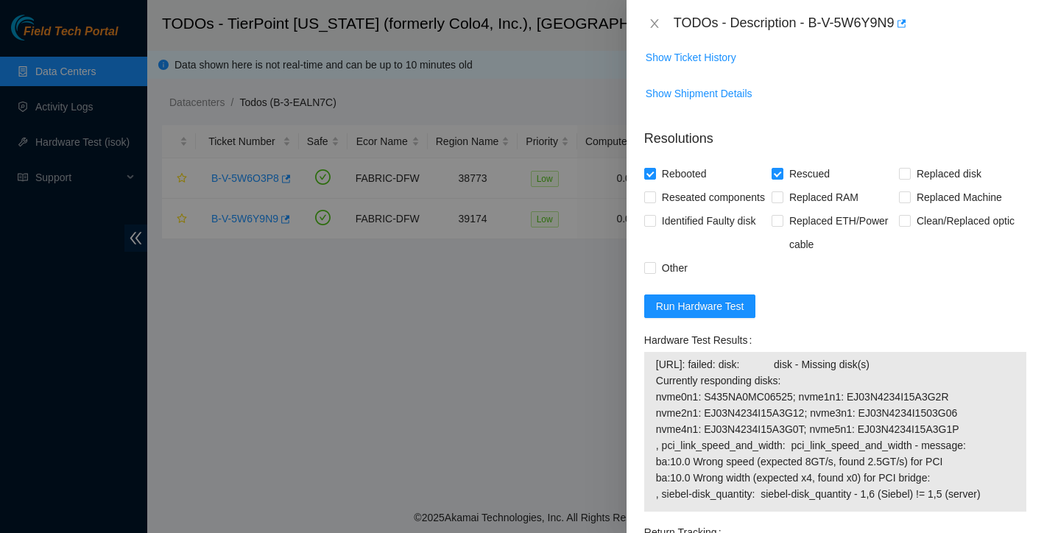
scroll to position [755, 0]
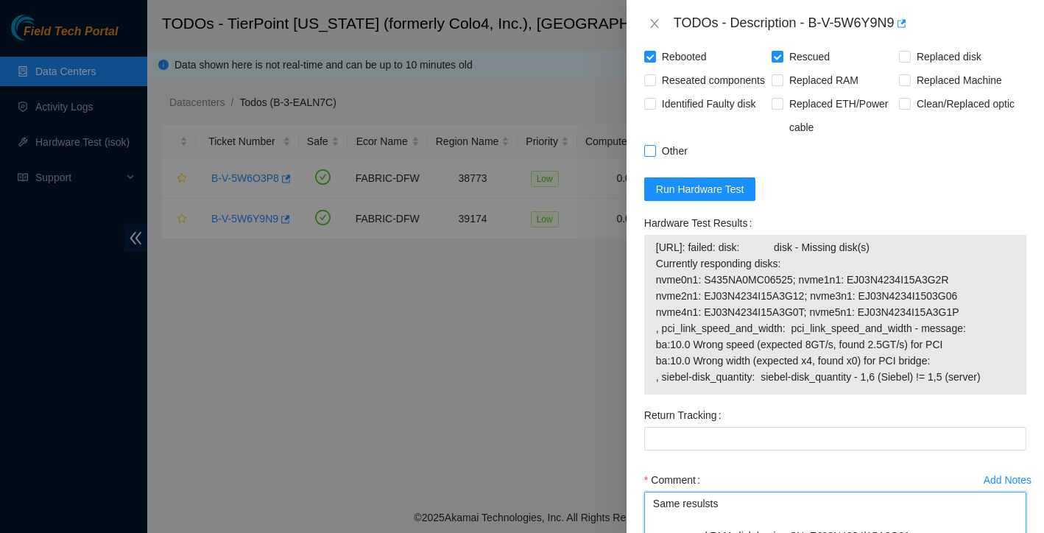
type textarea "Found locked up on IP screen rebooted rescued reconfigured isok: 23.47.58.152: …"
click at [644, 155] on input "Other" at bounding box center [649, 150] width 10 height 10
checkbox input "true"
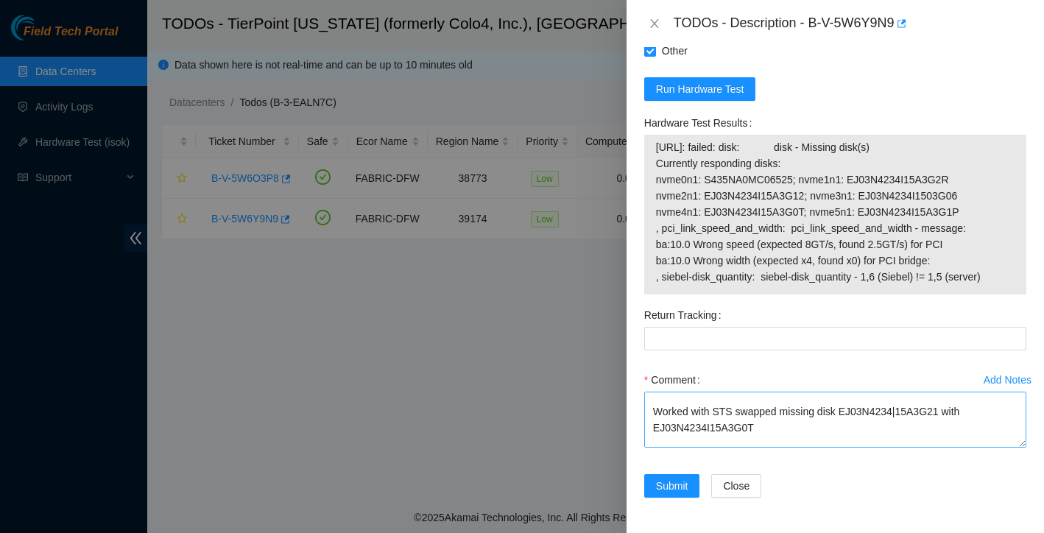
scroll to position [318, 0]
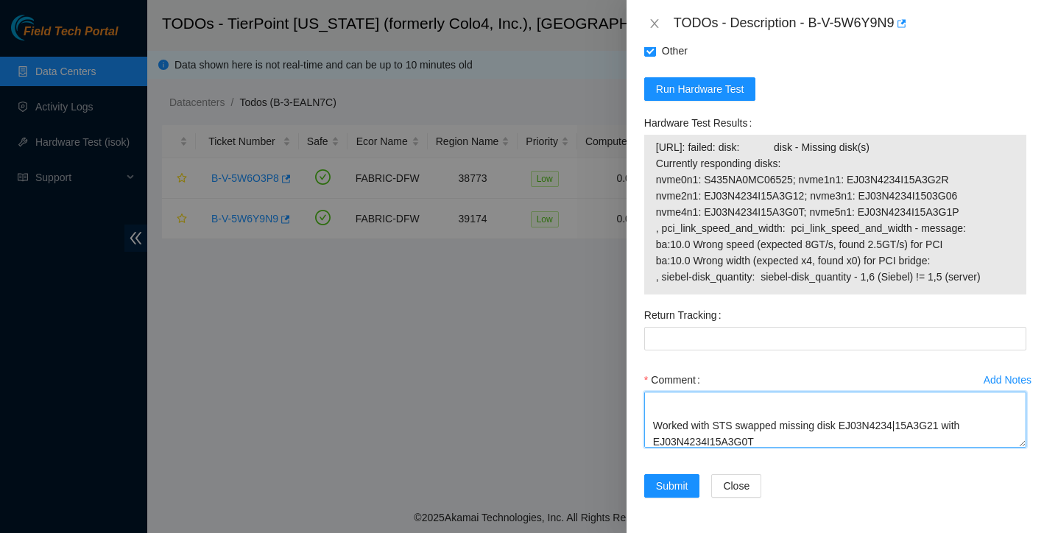
click at [844, 424] on textarea "Found locked up on IP screen rebooted rescued reconfigured isok: 23.47.58.152: …" at bounding box center [835, 420] width 382 height 56
click at [953, 427] on textarea "Found locked up on IP screen rebooted rescued reconfigured isok: 23.47.58.152: …" at bounding box center [835, 420] width 382 height 56
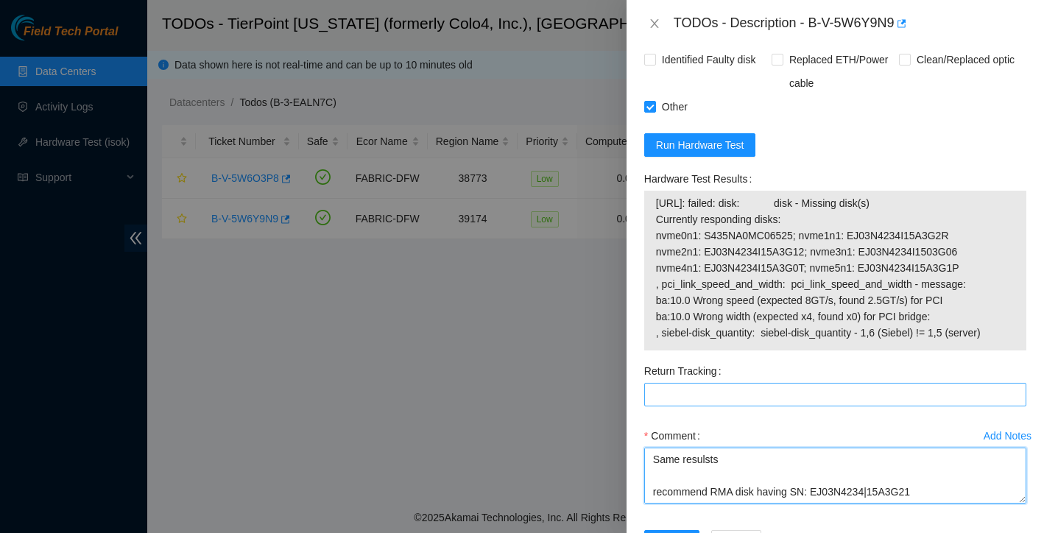
scroll to position [885, 0]
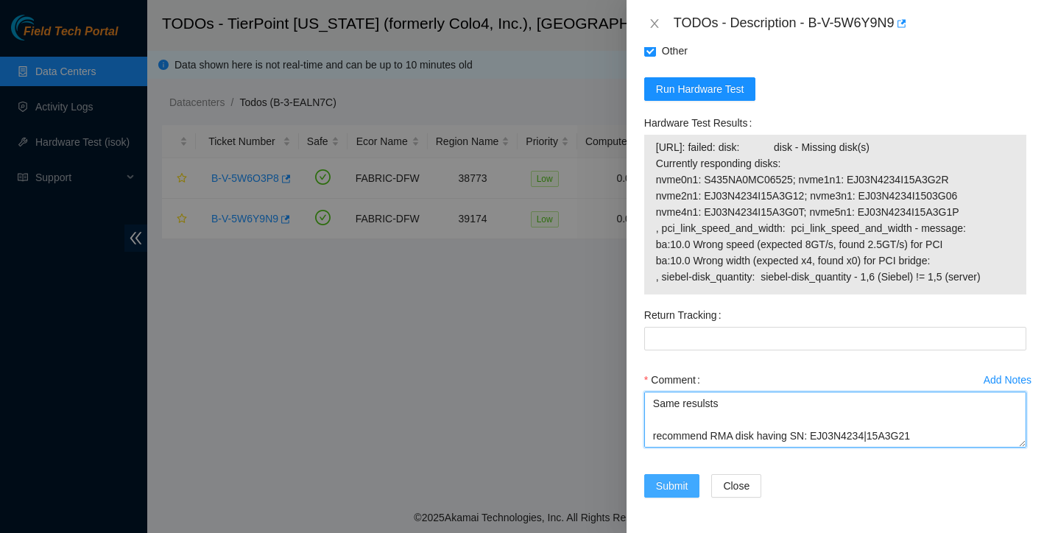
type textarea "Found locked up on IP screen rebooted rescued reconfigured isok: 23.47.58.152: …"
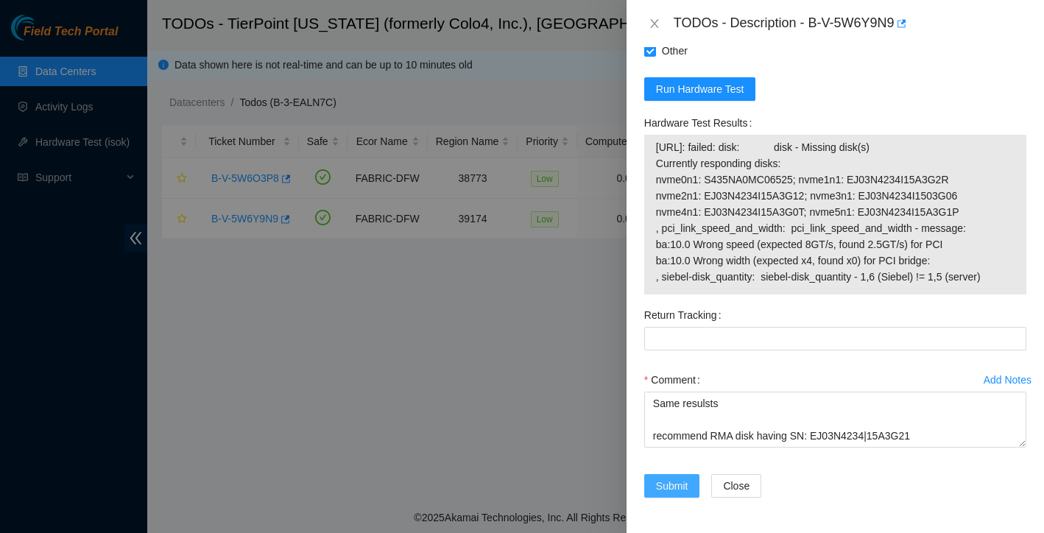
click at [667, 494] on span "Submit" at bounding box center [672, 486] width 32 height 16
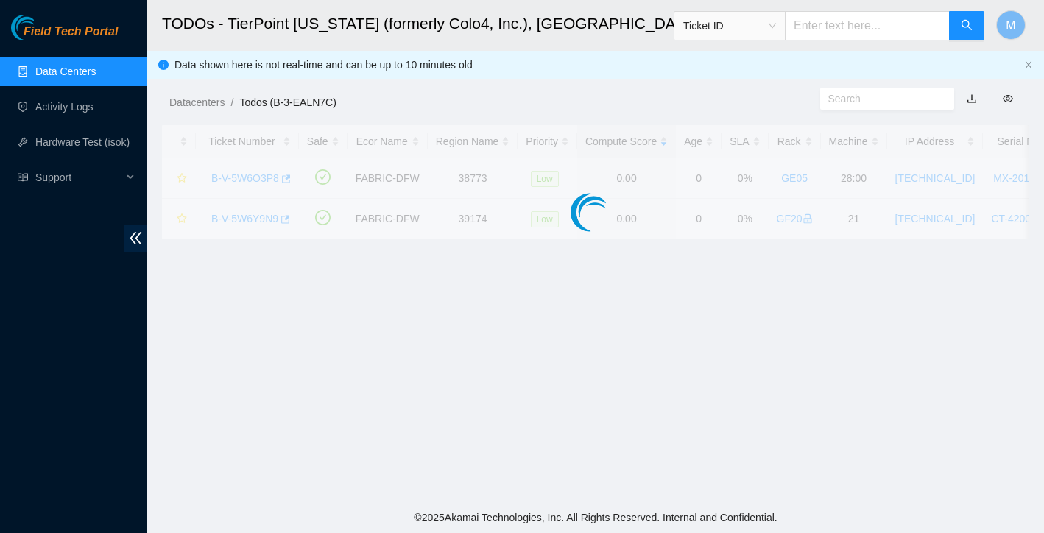
scroll to position [289, 0]
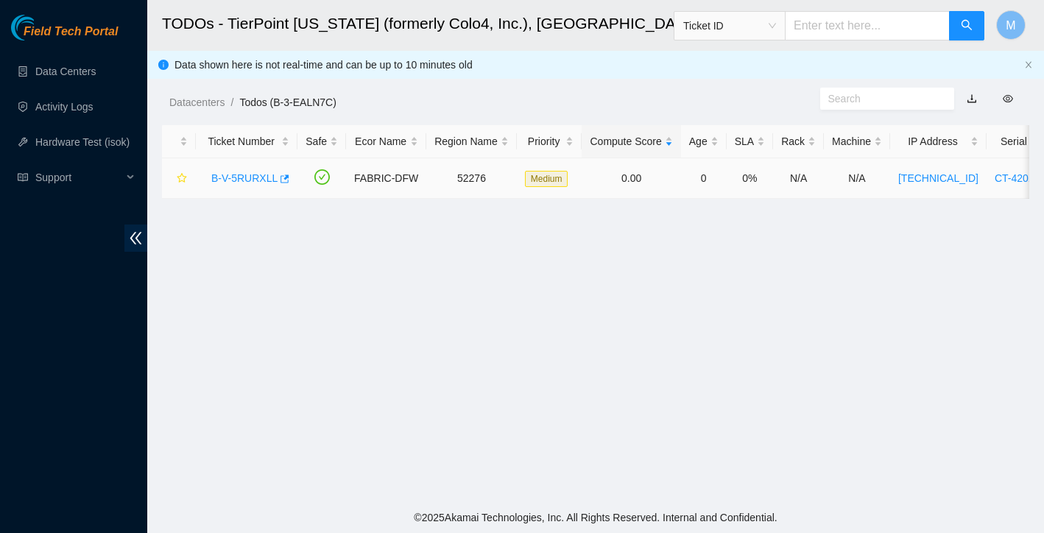
click at [242, 176] on link "B-V-5RURXLL" at bounding box center [244, 178] width 66 height 12
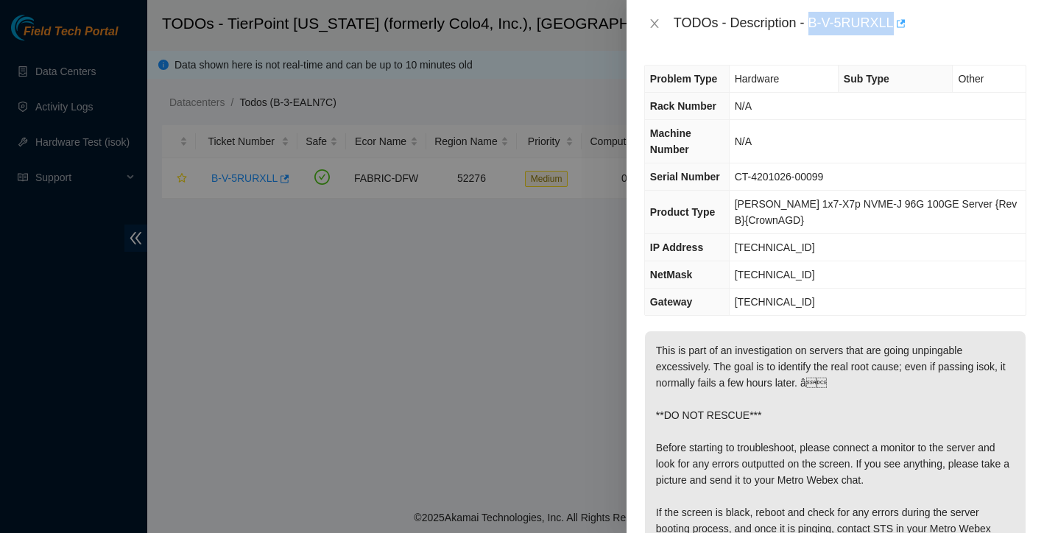
drag, startPoint x: 812, startPoint y: 26, endPoint x: 900, endPoint y: 15, distance: 89.0
click at [900, 15] on div "TODOs - Description - B-V-5RURXLL" at bounding box center [850, 24] width 353 height 24
copy div "B-V-5RURXLL"
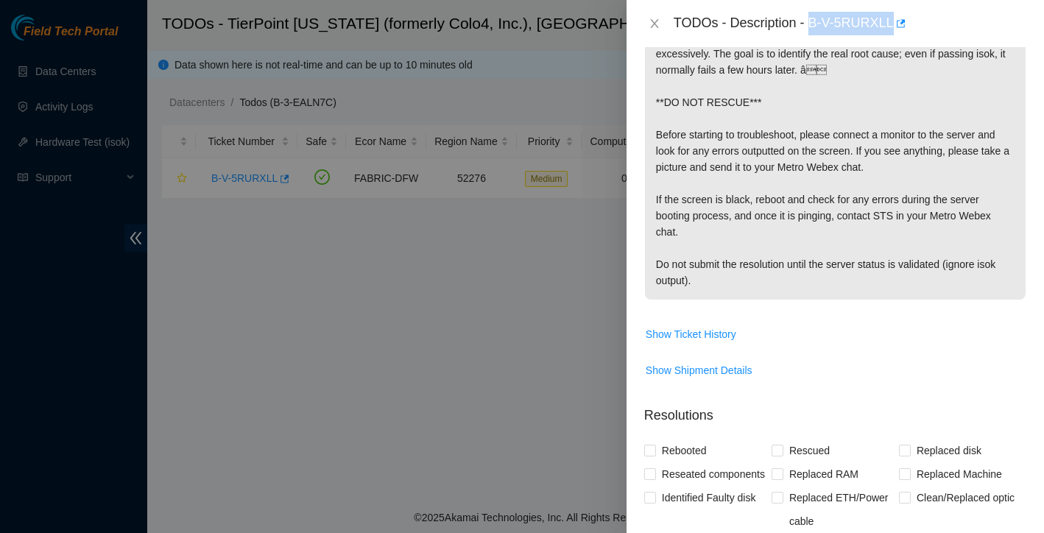
scroll to position [316, 0]
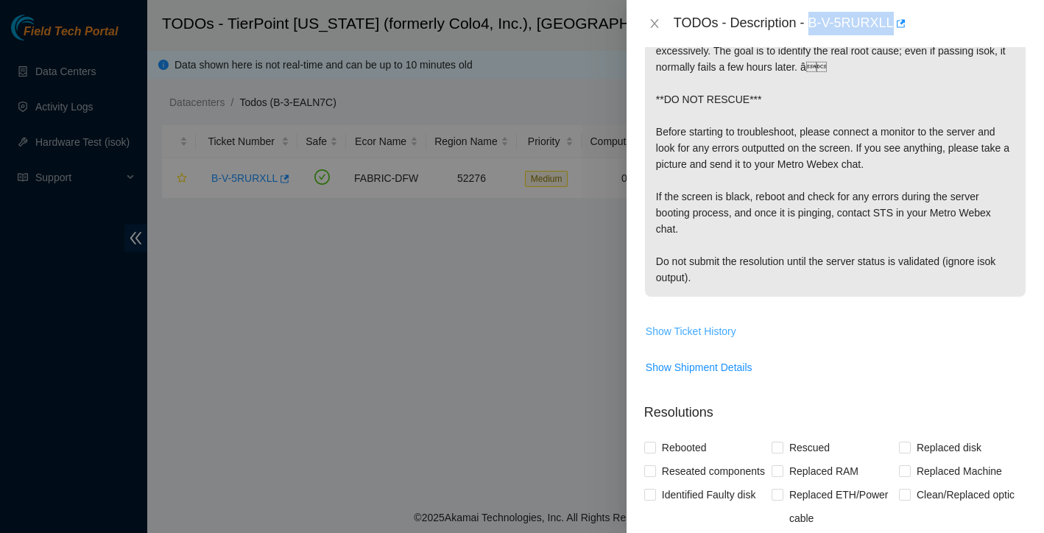
click at [724, 336] on span "Show Ticket History" at bounding box center [691, 331] width 91 height 16
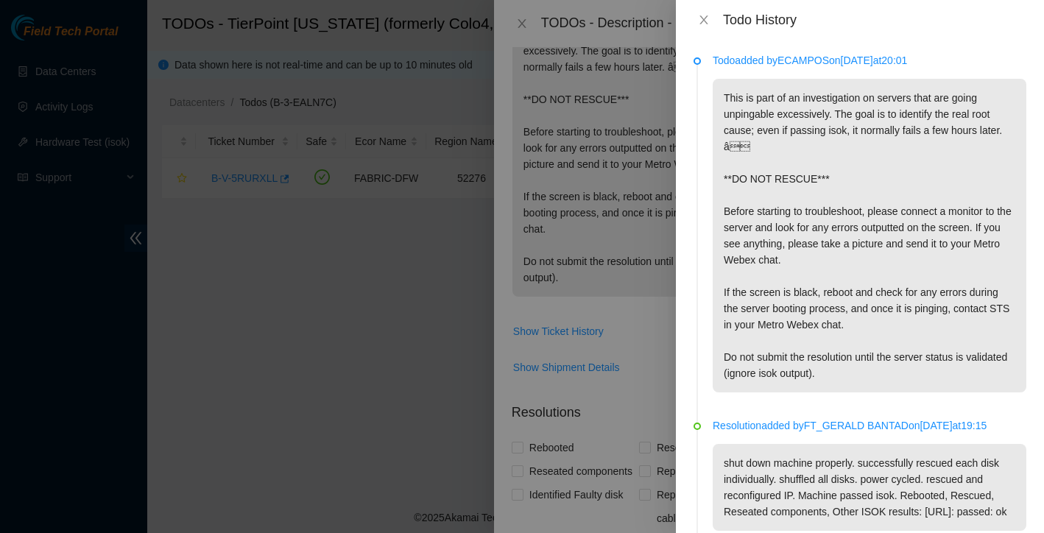
scroll to position [0, 0]
click at [700, 19] on icon "close" at bounding box center [704, 20] width 12 height 12
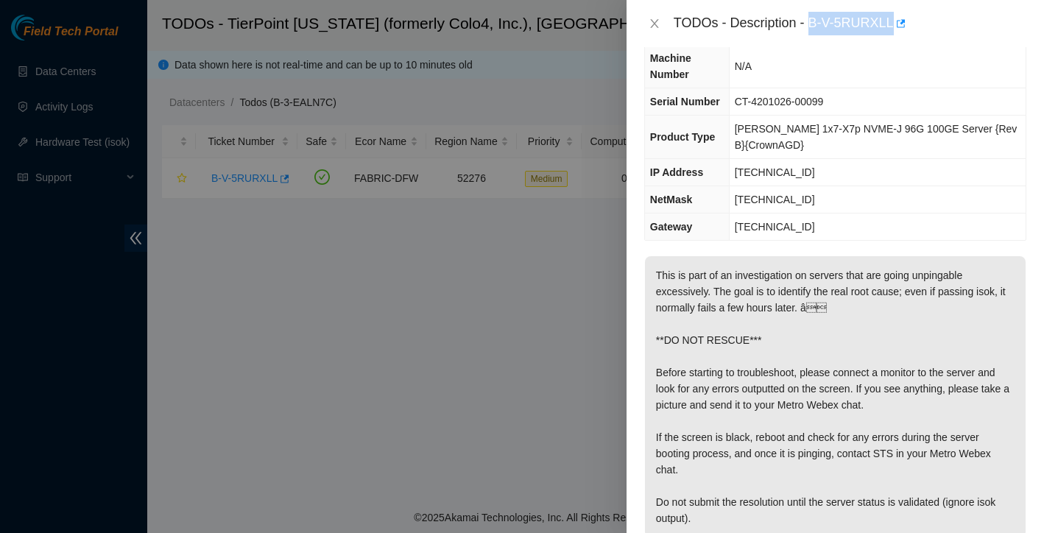
scroll to position [56, 0]
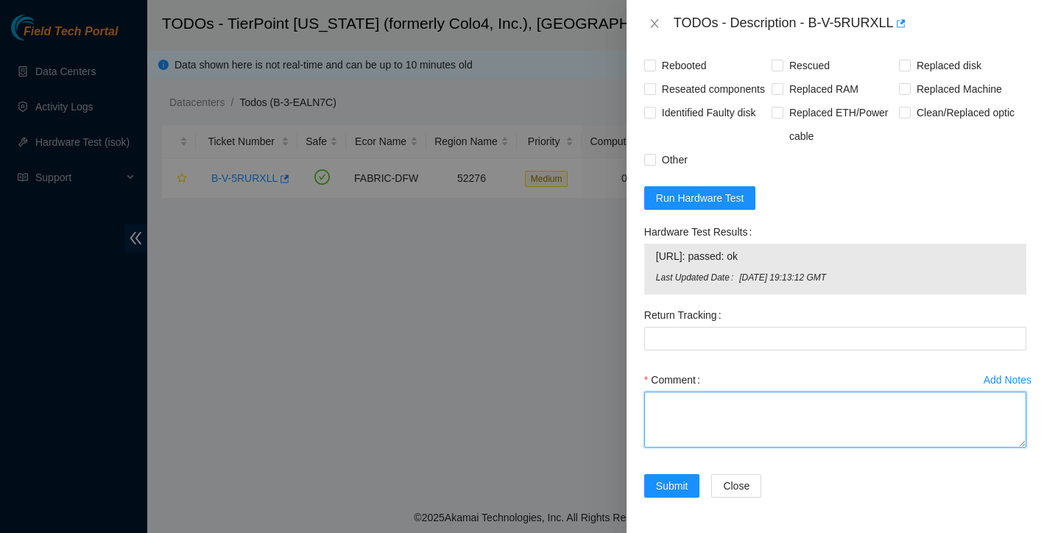
click at [721, 412] on textarea "Comment" at bounding box center [835, 420] width 382 height 56
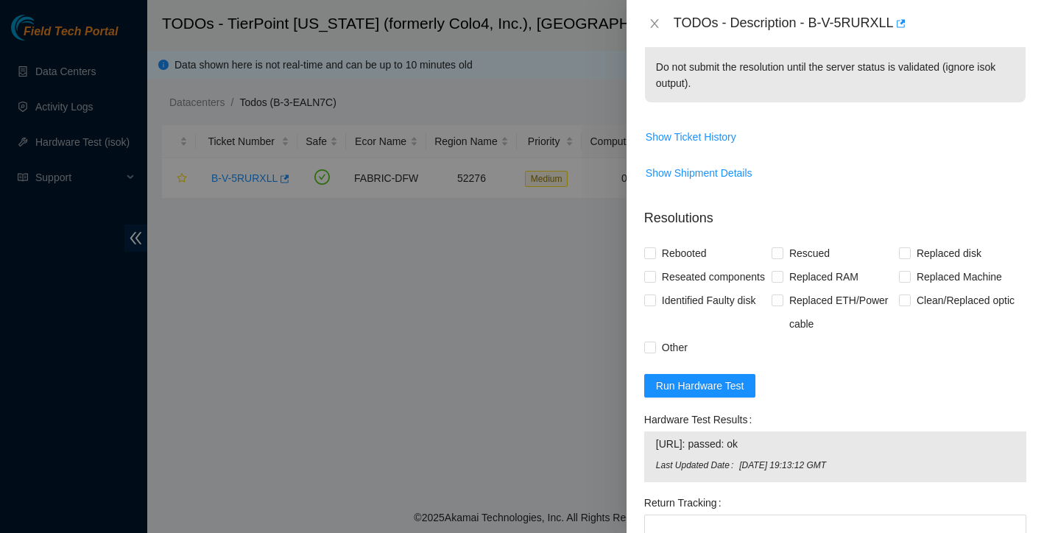
scroll to position [472, 0]
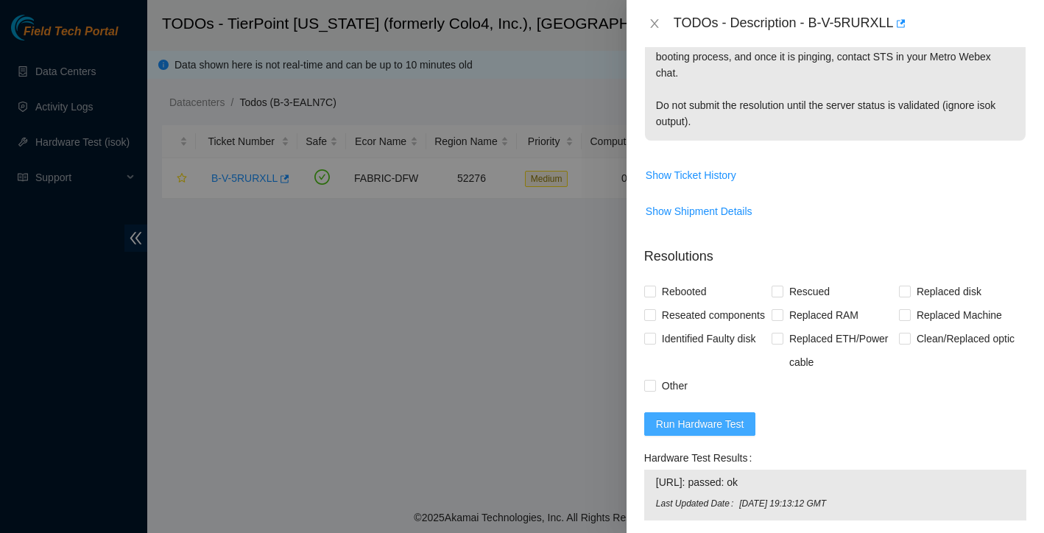
type textarea "no errors found on screen"
click at [718, 432] on span "Run Hardware Test" at bounding box center [700, 424] width 88 height 16
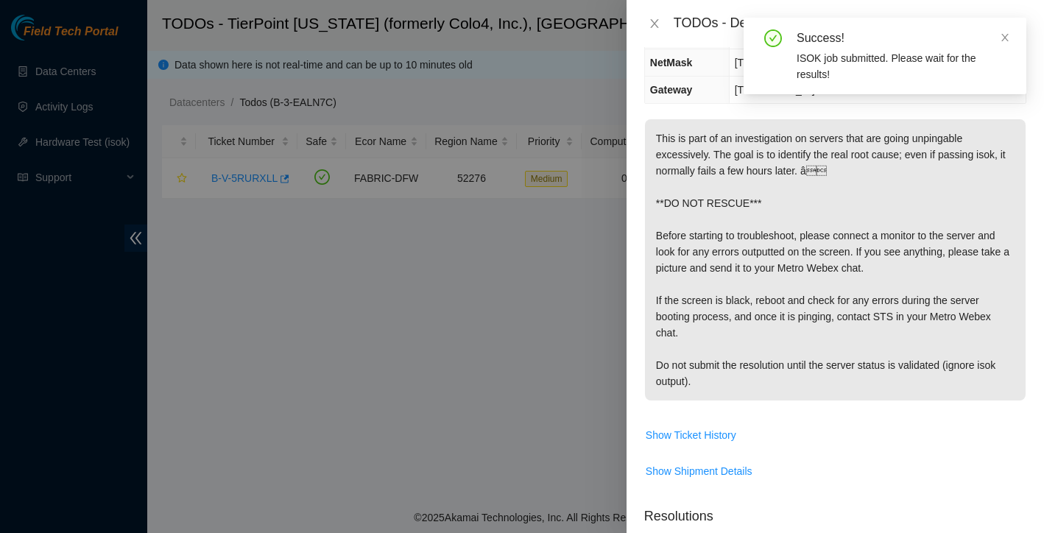
scroll to position [208, 0]
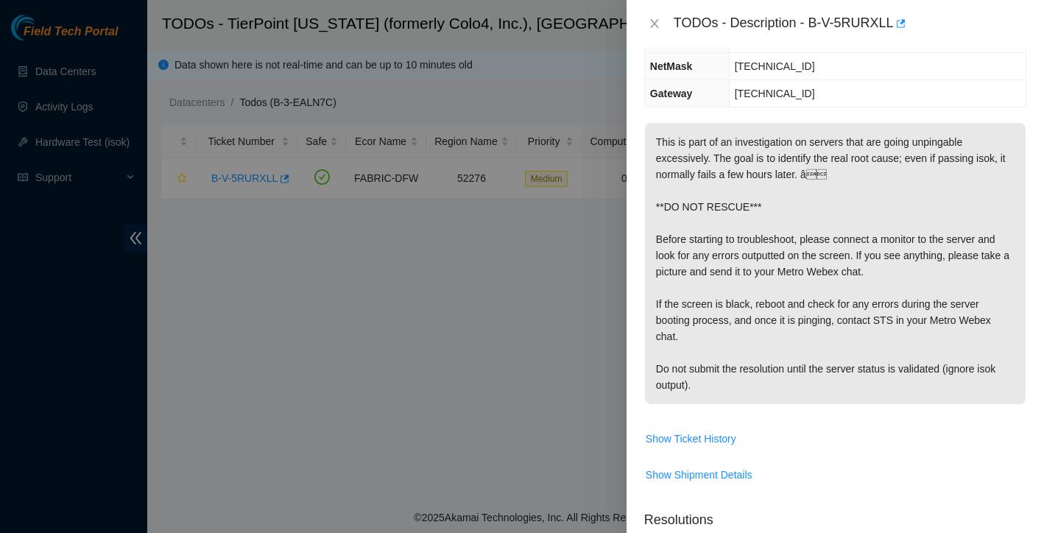
click at [541, 383] on div at bounding box center [522, 266] width 1044 height 533
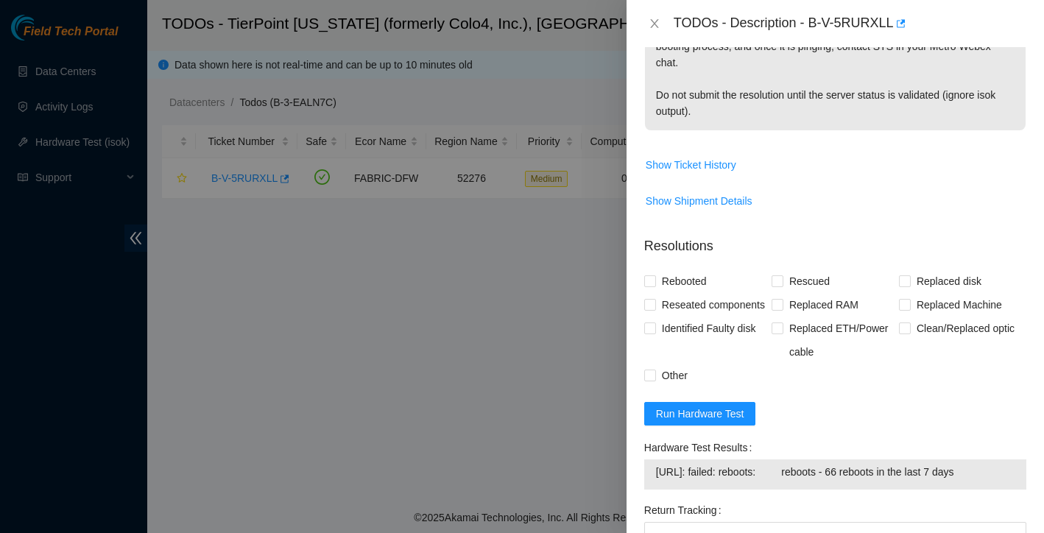
scroll to position [599, 0]
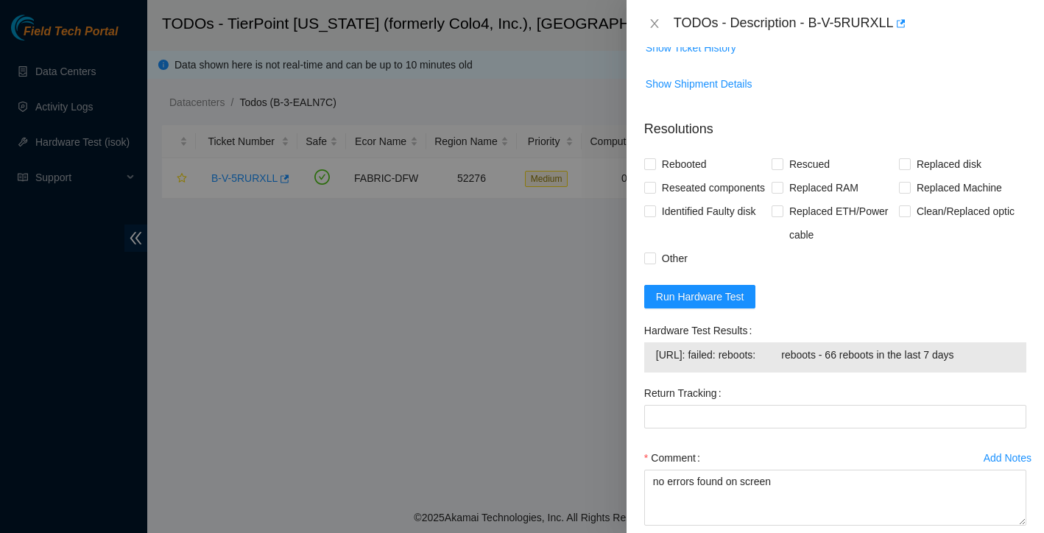
drag, startPoint x: 656, startPoint y: 381, endPoint x: 1007, endPoint y: 378, distance: 351.1
click at [1007, 363] on span "[URL]: failed: reboots: reboots - 66 reboots in the last 7 days" at bounding box center [835, 355] width 358 height 16
copy span "[URL]: failed: reboots: reboots - 66 reboots in the last 7 days"
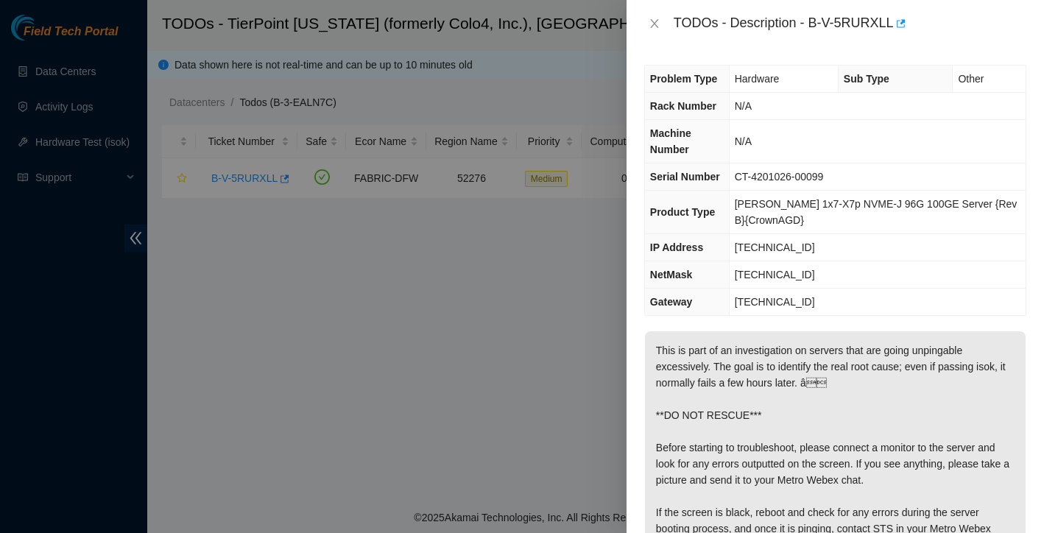
scroll to position [0, 0]
drag, startPoint x: 811, startPoint y: 21, endPoint x: 896, endPoint y: 17, distance: 84.8
click at [896, 17] on div "TODOs - Description - B-V-5RURXLL" at bounding box center [850, 24] width 353 height 24
copy div "B-V-5RURXLL"
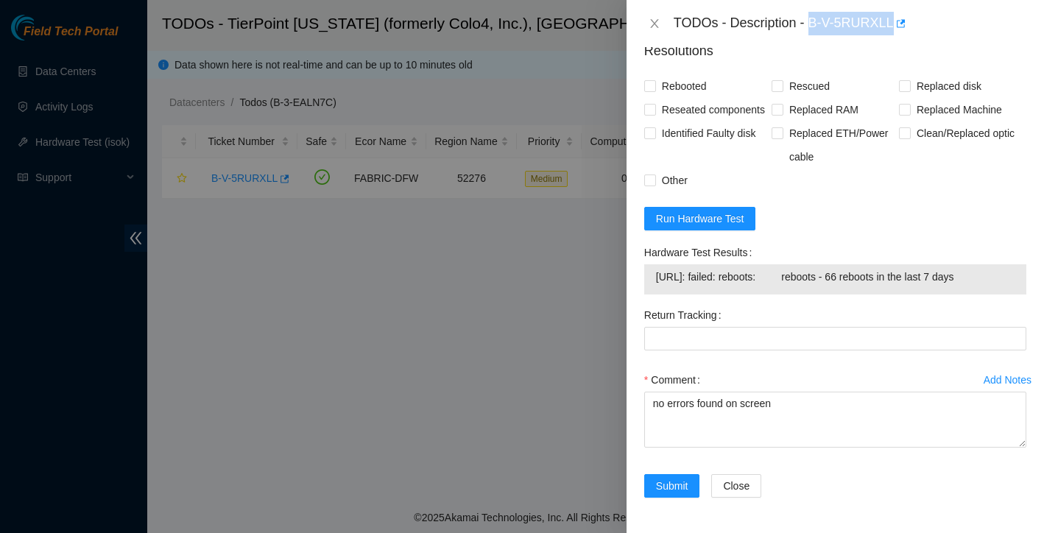
scroll to position [701, 0]
drag, startPoint x: 657, startPoint y: 277, endPoint x: 1012, endPoint y: 274, distance: 355.6
click at [1012, 274] on span "[URL]: failed: reboots: reboots - 66 reboots in the last 7 days" at bounding box center [835, 277] width 358 height 16
copy span "[URL]: failed: reboots: reboots - 66 reboots in the last 7 days"
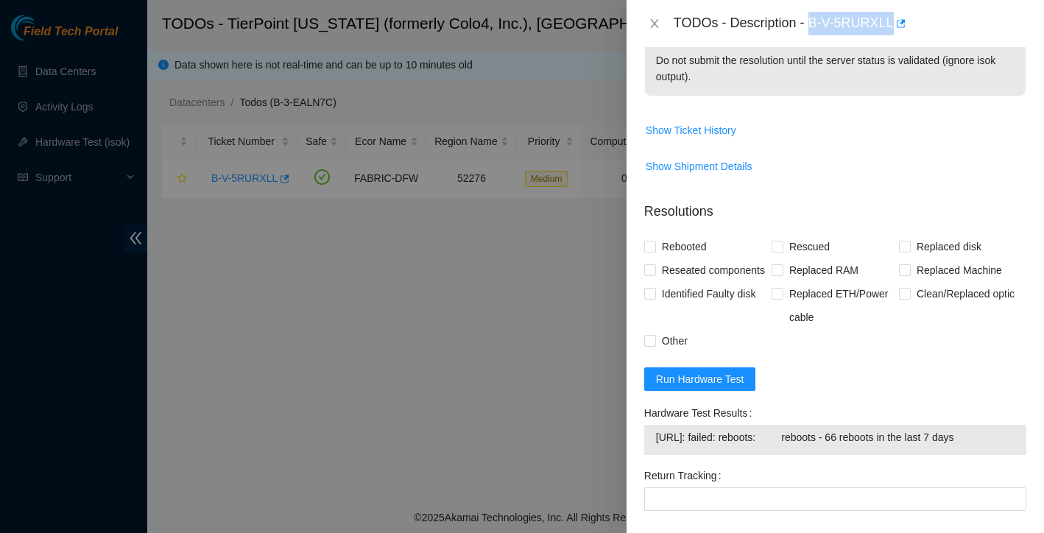
scroll to position [351, 0]
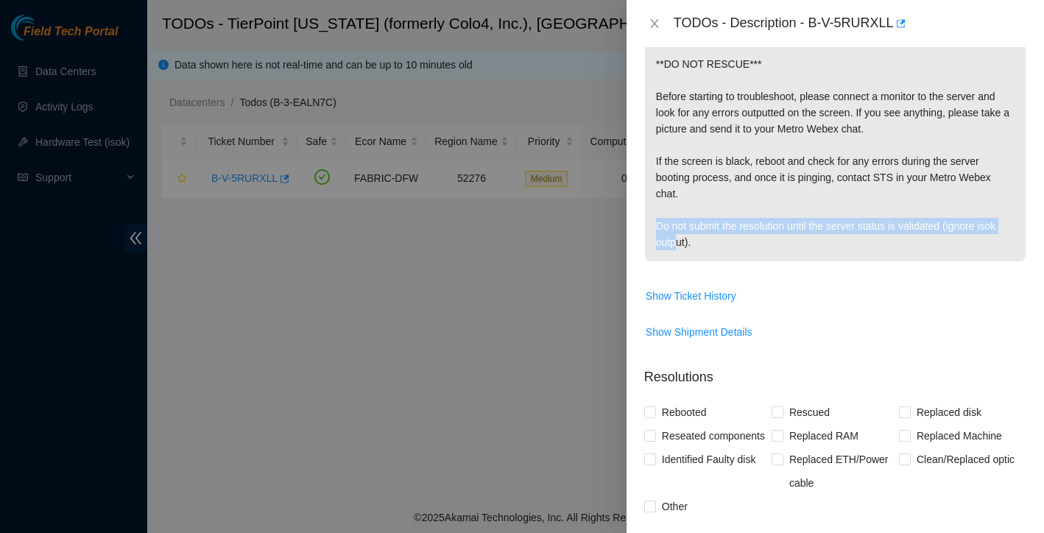
drag, startPoint x: 656, startPoint y: 227, endPoint x: 680, endPoint y: 232, distance: 24.8
click at [680, 232] on p "This is part of an investigation on servers that are going unpingable excessive…" at bounding box center [835, 120] width 381 height 281
click at [749, 246] on p "This is part of an investigation on servers that are going unpingable excessive…" at bounding box center [835, 120] width 381 height 281
drag, startPoint x: 846, startPoint y: 180, endPoint x: 895, endPoint y: 244, distance: 80.8
click at [895, 244] on p "This is part of an investigation on servers that are going unpingable excessive…" at bounding box center [835, 120] width 381 height 281
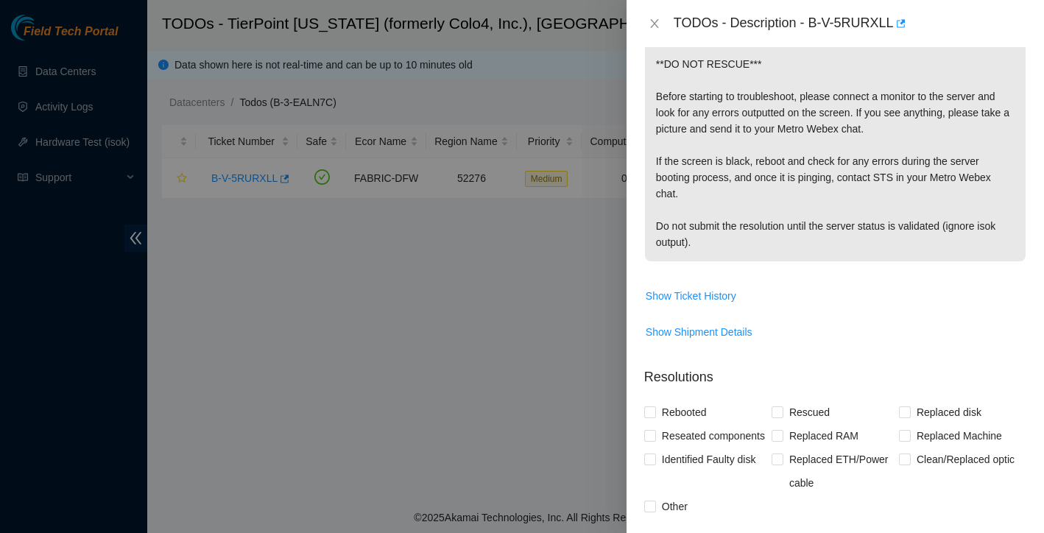
copy p "contact STS in your Metro Webex chat. Do not submit the resolution until the se…"
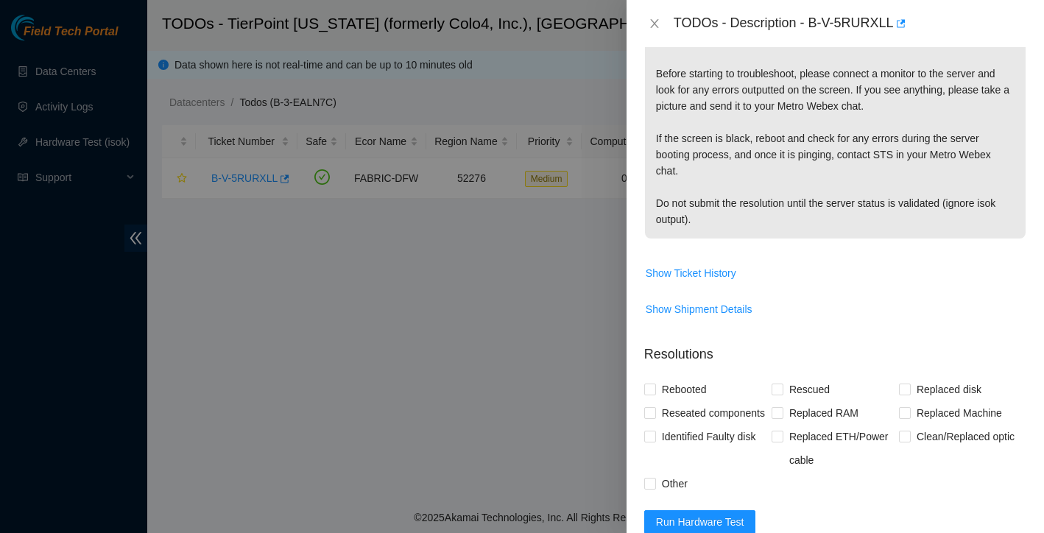
scroll to position [412, 0]
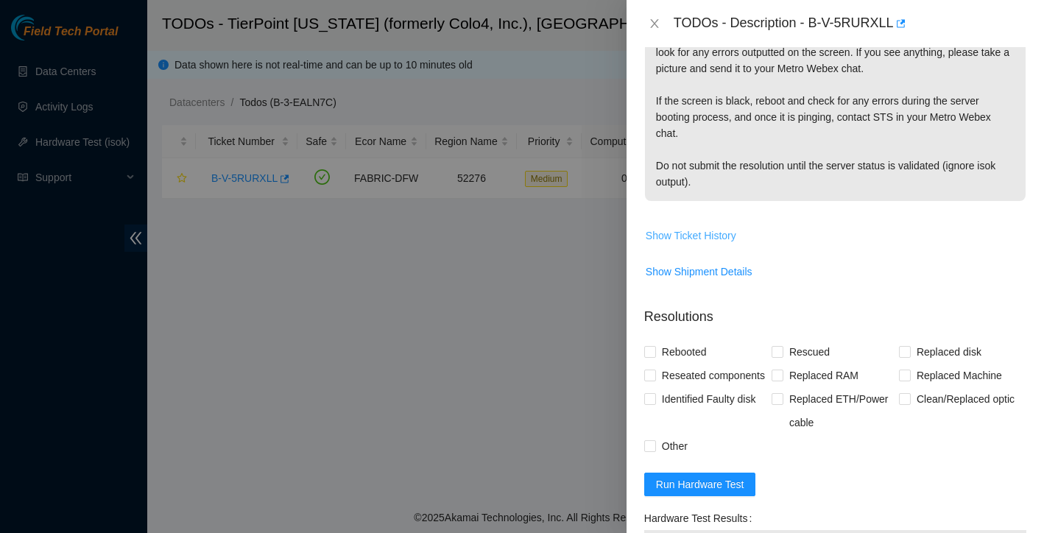
click at [688, 242] on span "Show Ticket History" at bounding box center [691, 235] width 91 height 16
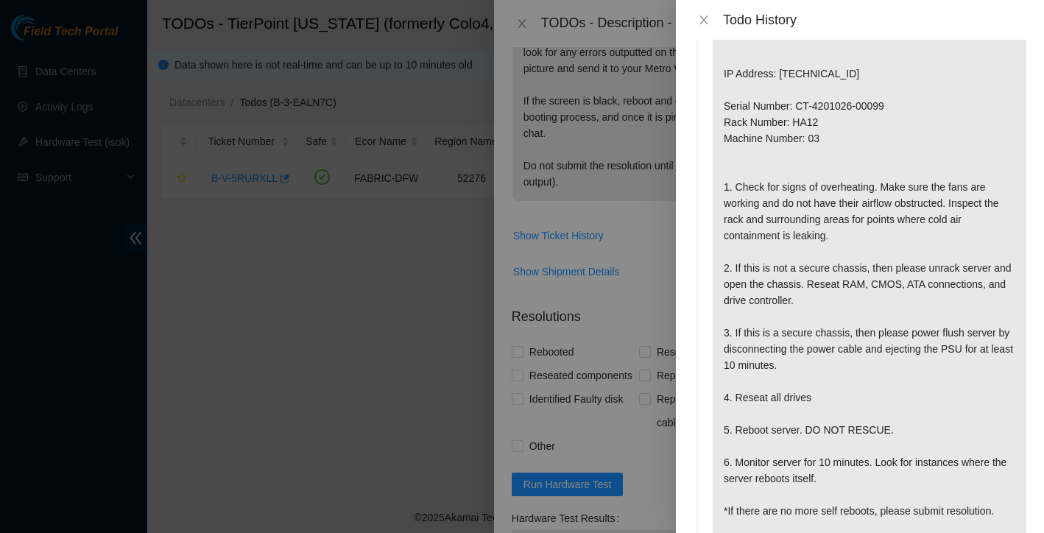
scroll to position [1999, 0]
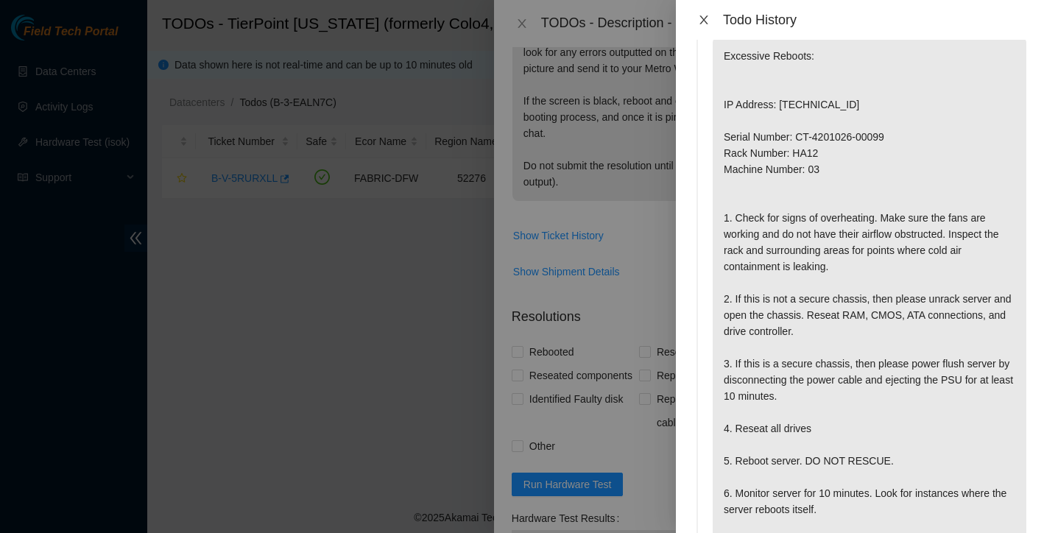
click at [702, 22] on icon "close" at bounding box center [703, 19] width 8 height 9
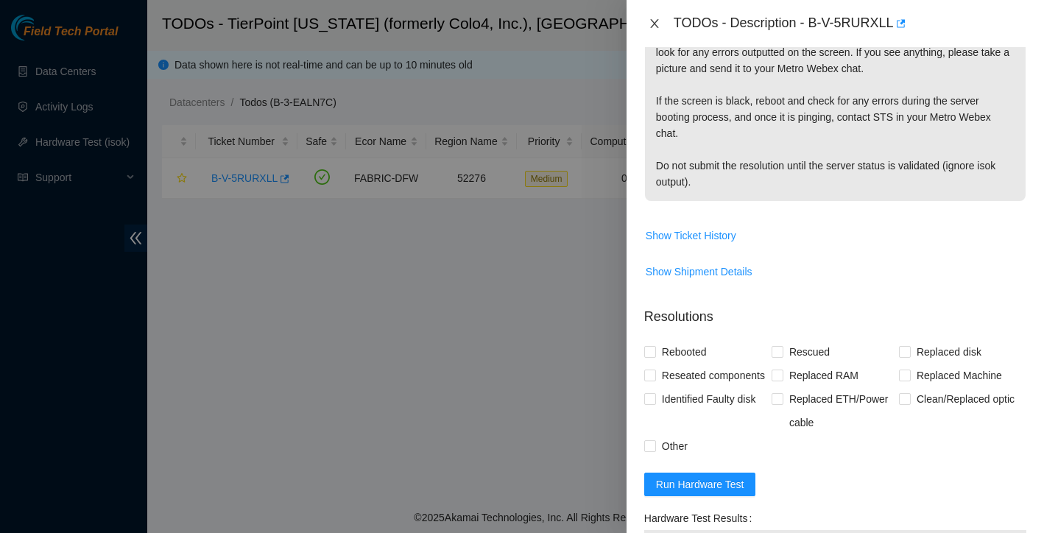
click at [654, 23] on icon "close" at bounding box center [654, 23] width 8 height 9
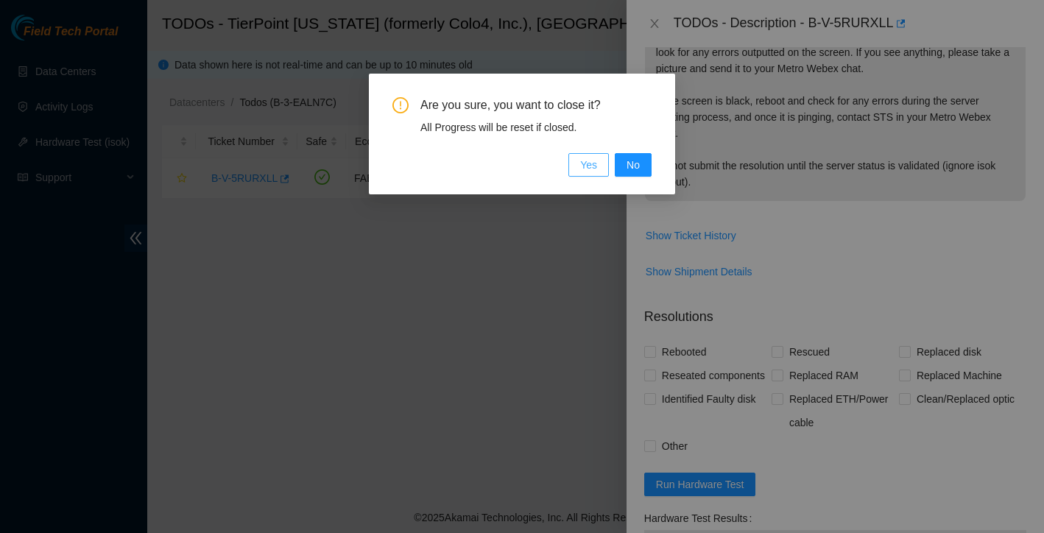
click at [592, 170] on span "Yes" at bounding box center [588, 165] width 17 height 16
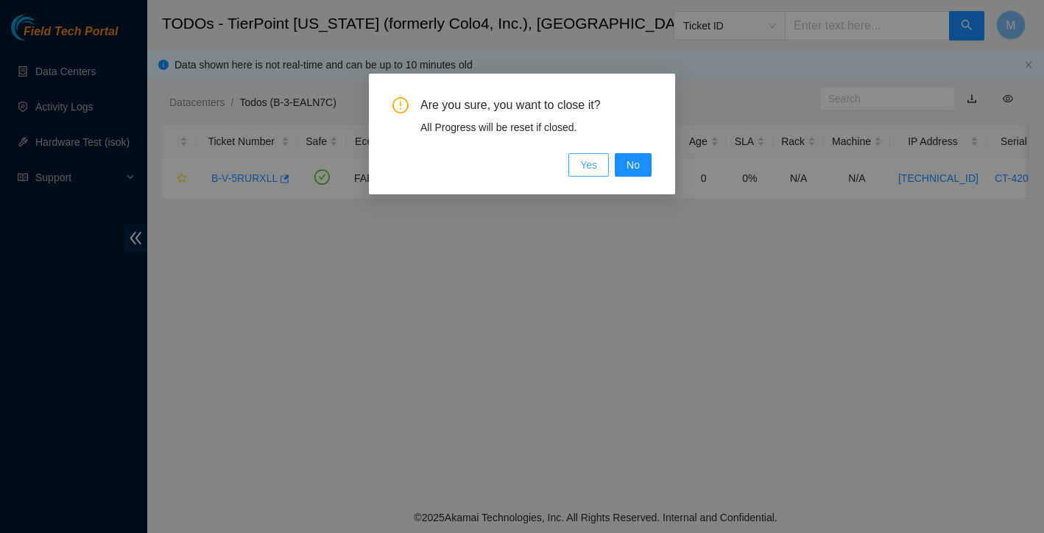
scroll to position [289, 0]
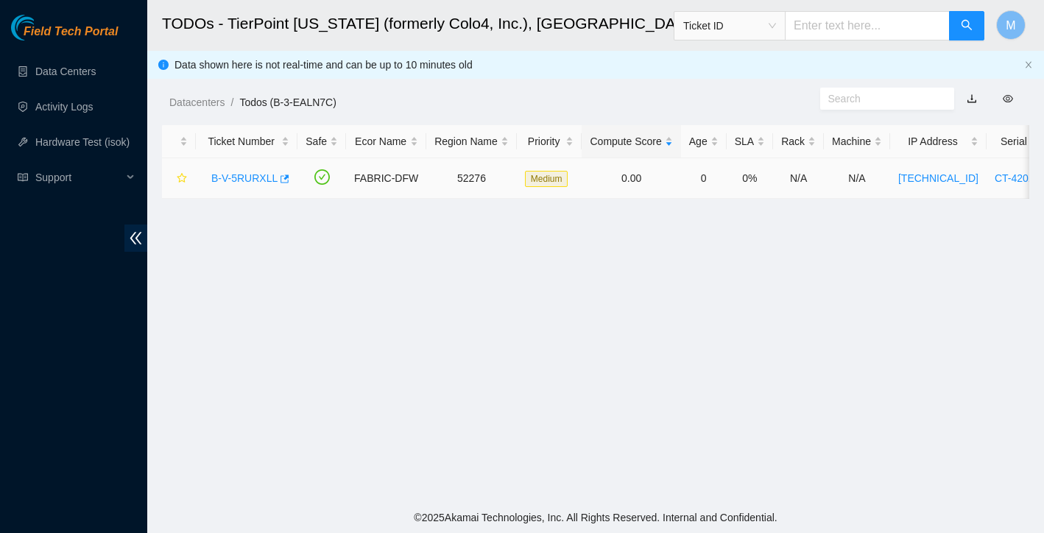
click at [256, 177] on link "B-V-5RURXLL" at bounding box center [244, 178] width 66 height 12
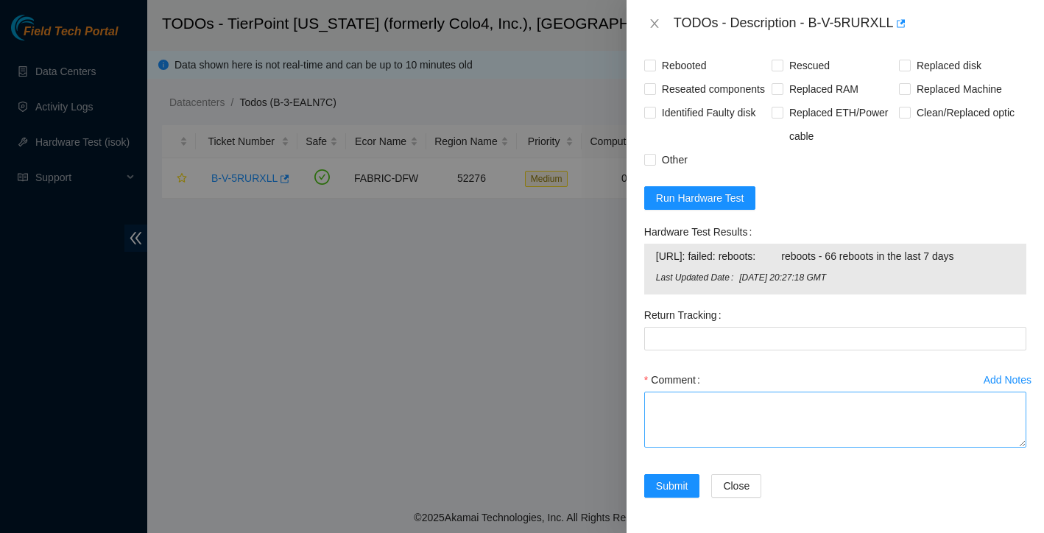
scroll to position [721, 0]
click at [707, 408] on textarea "Comment" at bounding box center [835, 420] width 382 height 56
click at [754, 403] on textarea "worked with sts was instructed to request RMA due to excessive reboots" at bounding box center [835, 420] width 382 height 56
paste textarea "Hello working on B-V-5RURXLL found with no errors on screen Isok: [URL]: failed…"
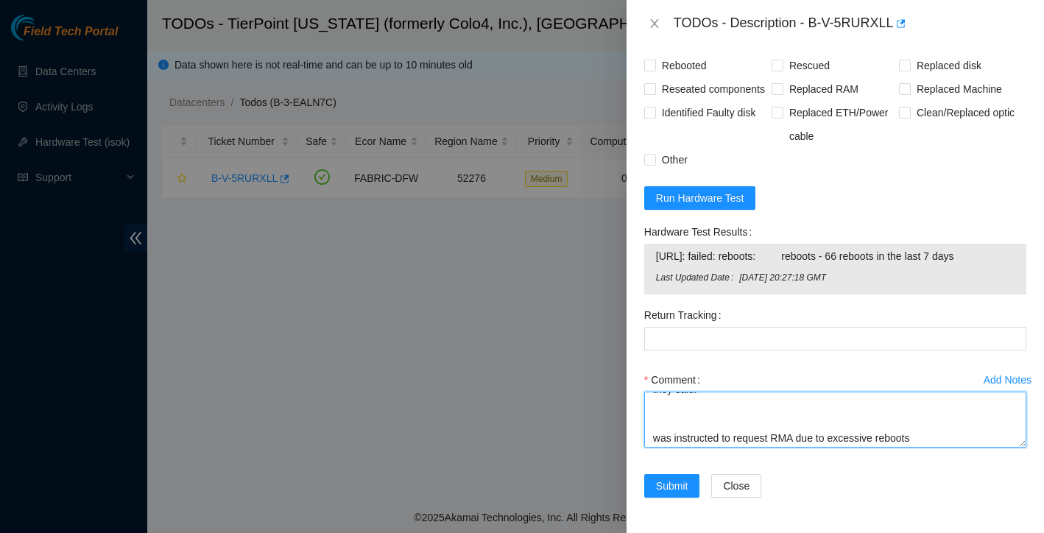
paste textarea "alright. We got an excessive rebooter. Chucking tthe server. Recommend RMA of s…"
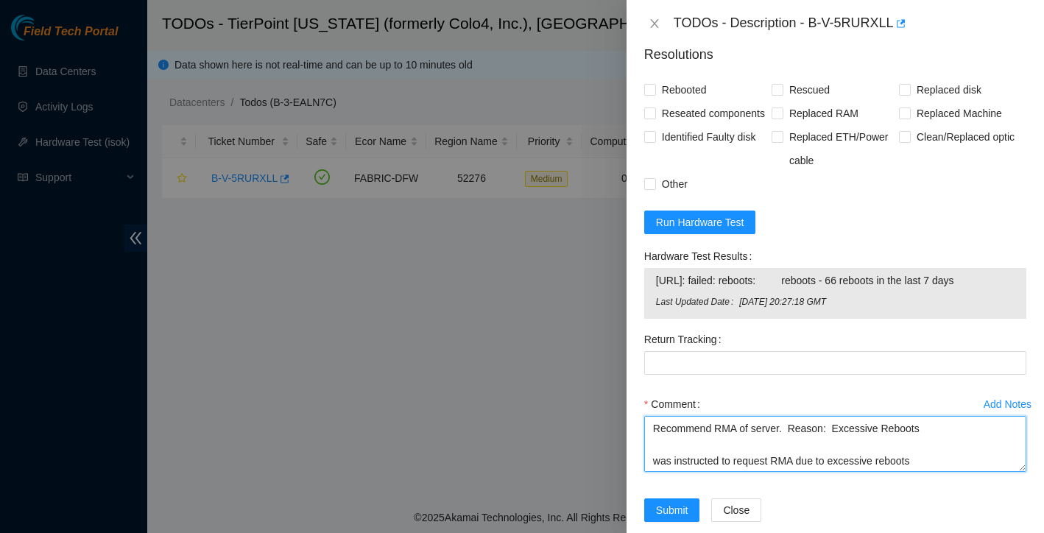
scroll to position [634, 0]
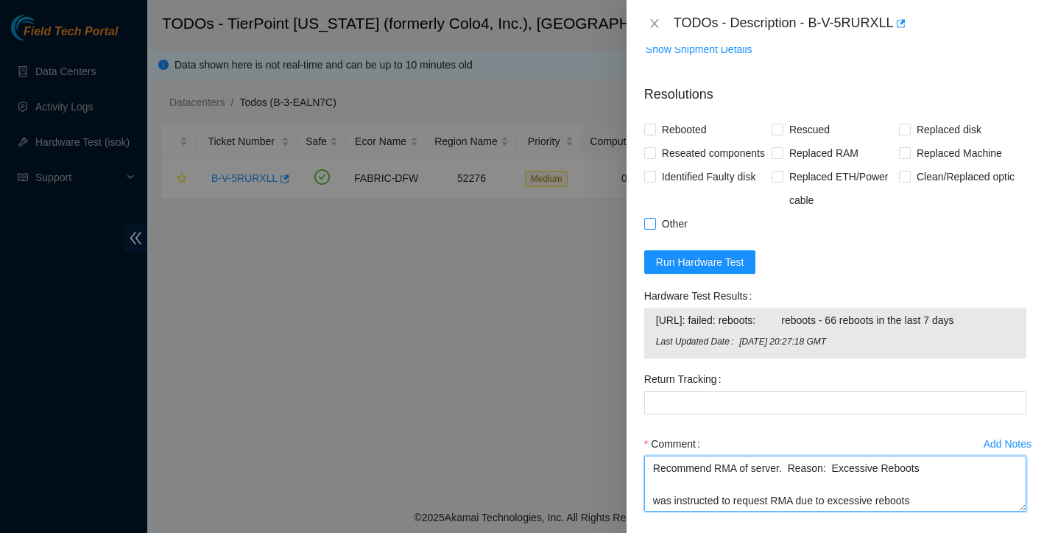
type textarea "worked with sts told them: Hello working on B-V-5RURXLL found with no errors on…"
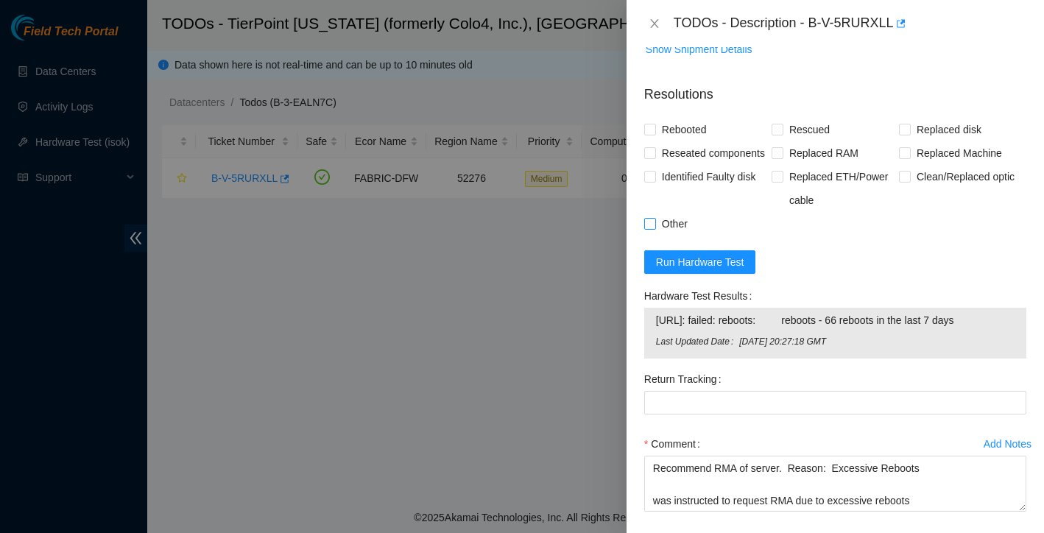
click at [645, 228] on input "Other" at bounding box center [649, 223] width 10 height 10
checkbox input "true"
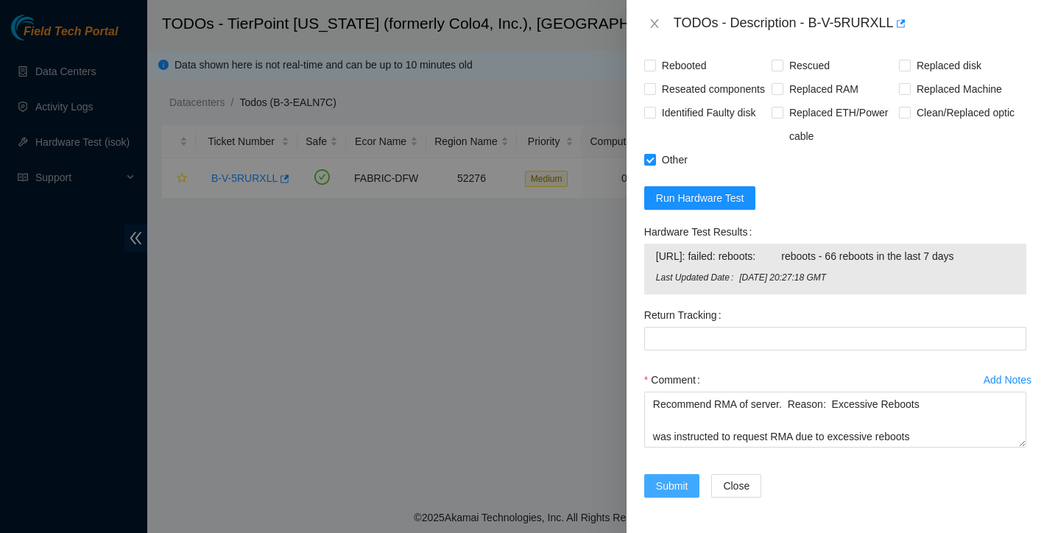
scroll to position [721, 0]
click at [677, 484] on span "Submit" at bounding box center [672, 486] width 32 height 16
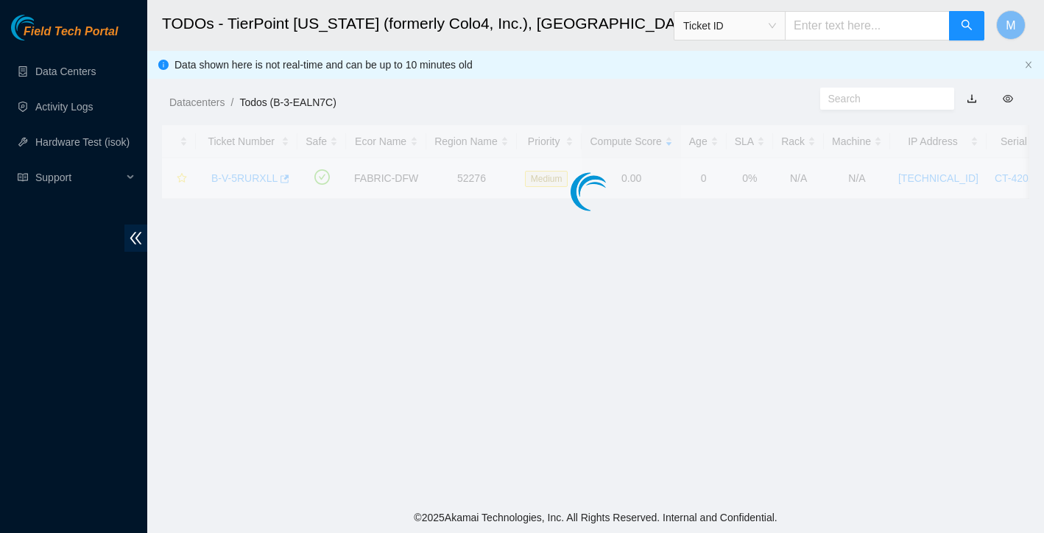
scroll to position [289, 0]
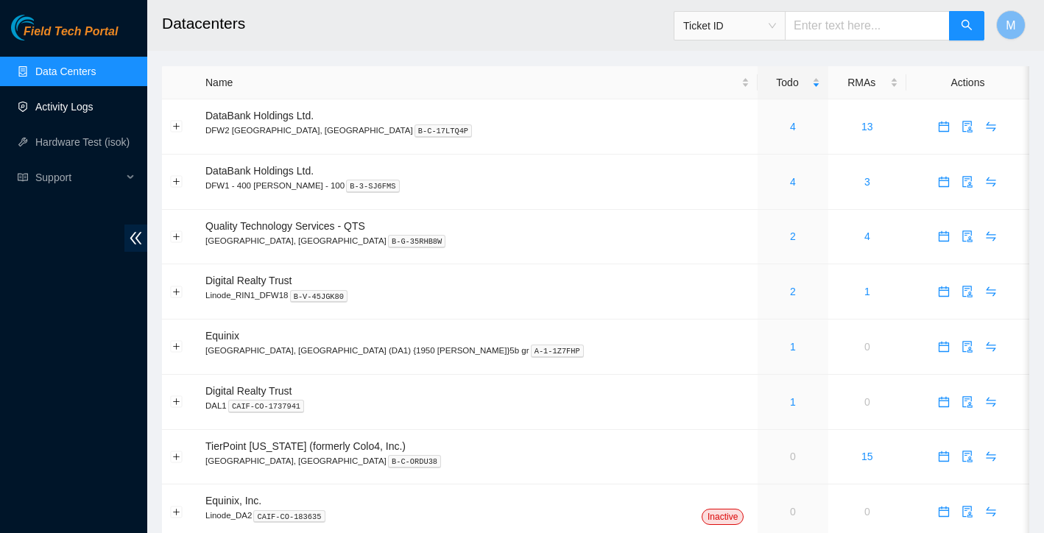
click at [68, 105] on link "Activity Logs" at bounding box center [64, 107] width 58 height 12
